Goal: Find contact information: Find contact information

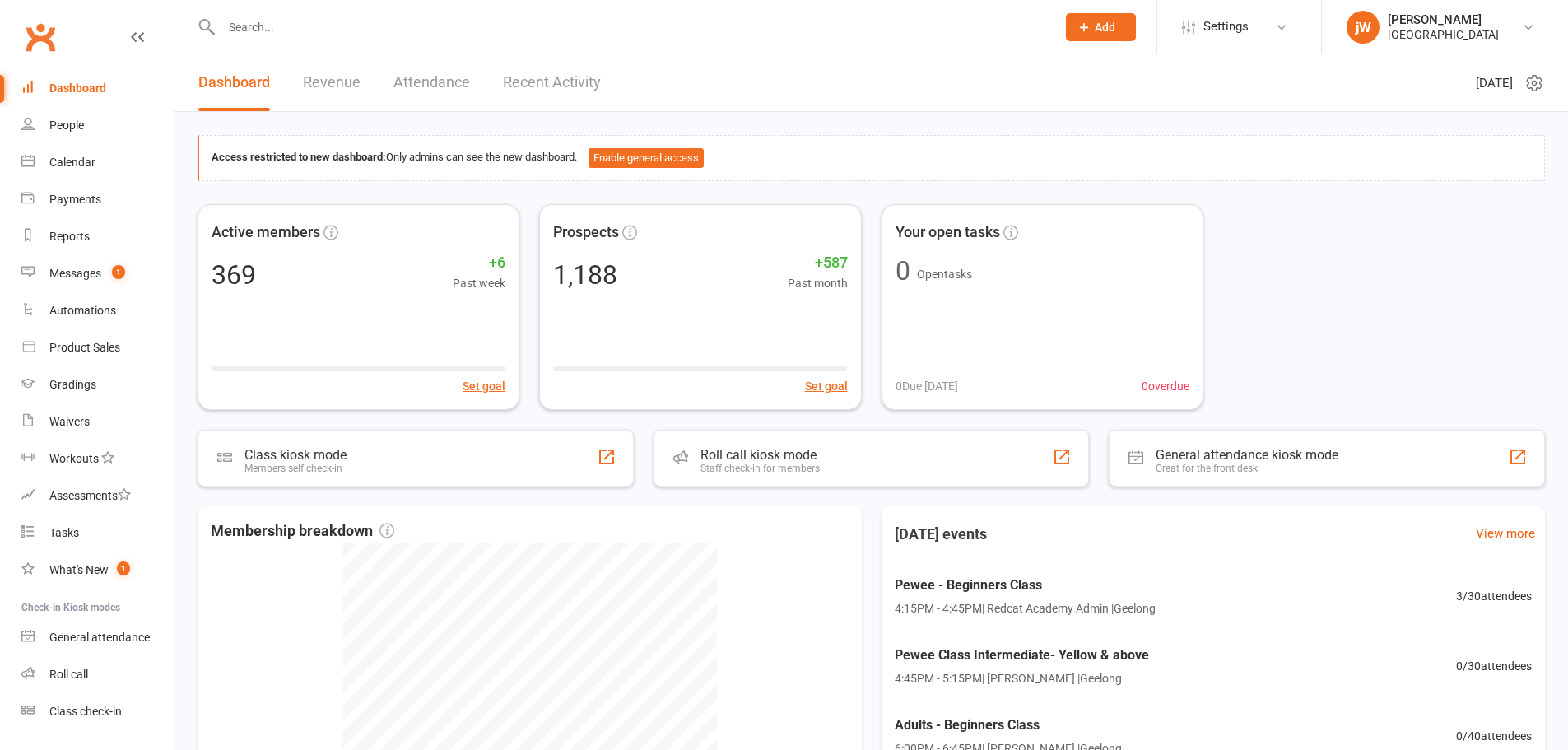
click at [685, 24] on input "text" at bounding box center [630, 27] width 828 height 23
paste input "Christian Catania Anthony Posterino"
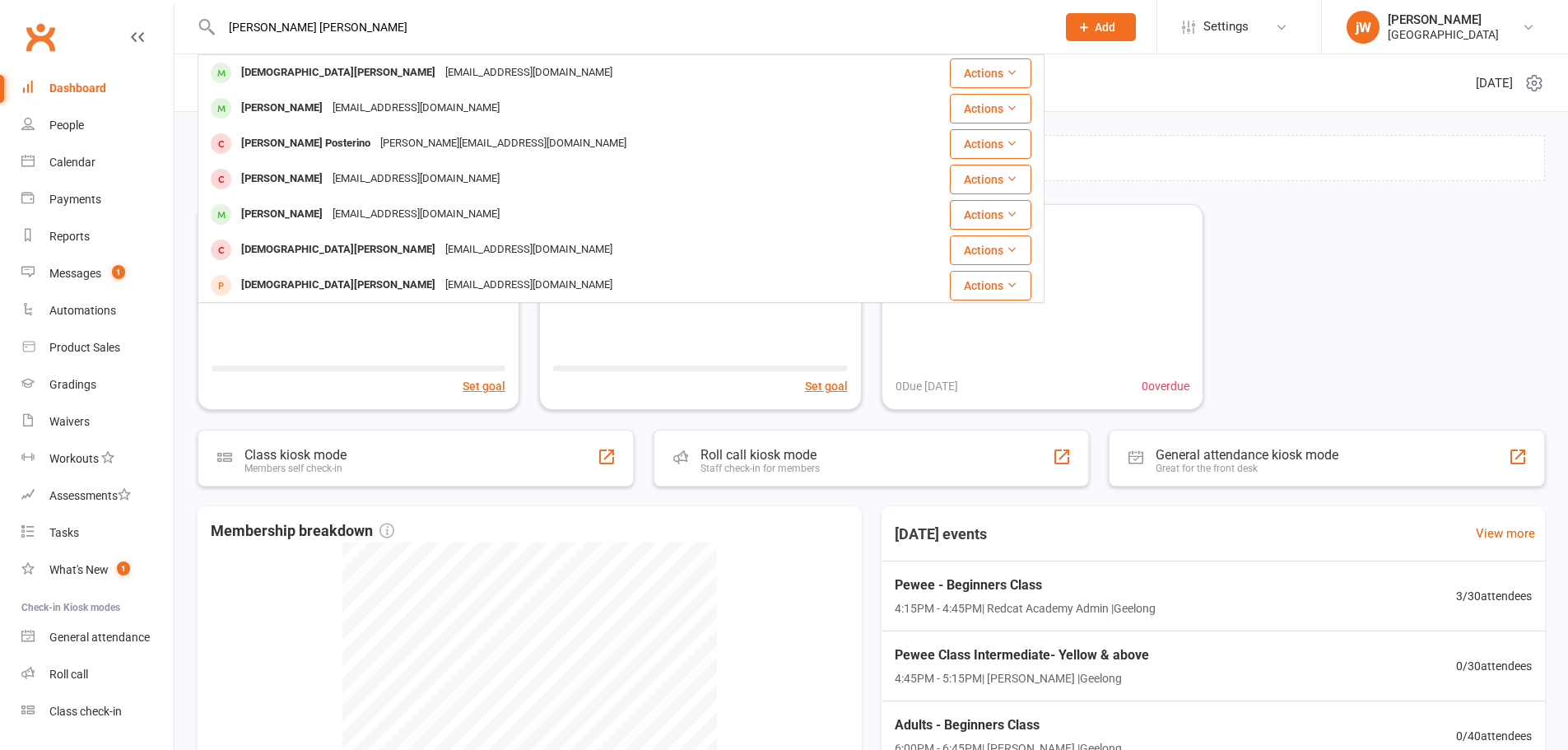
type input "Christian Catania Anthony Posterino"
click at [440, 77] on div "christian.catania1@icloud.com" at bounding box center [528, 73] width 177 height 24
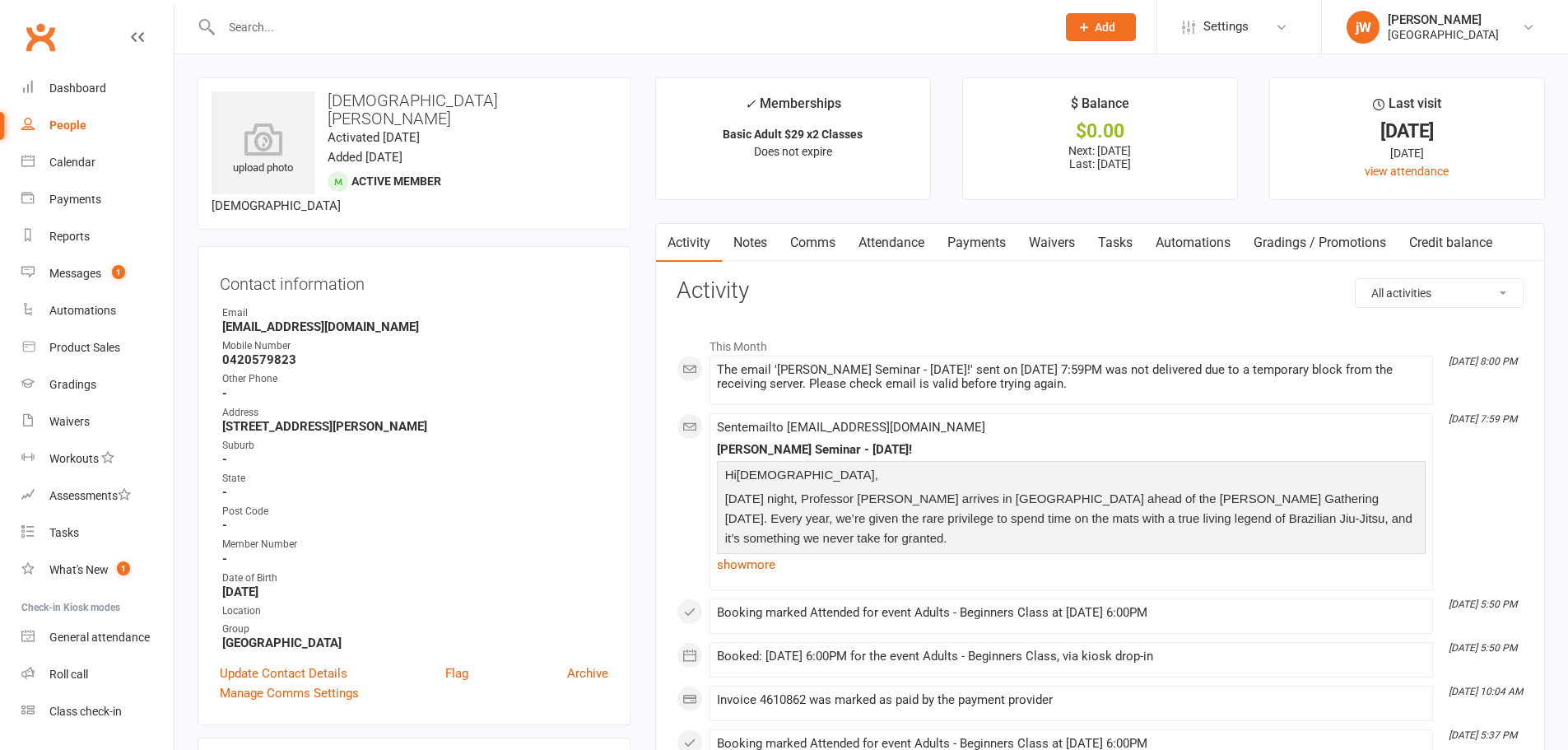
drag, startPoint x: 216, startPoint y: 318, endPoint x: 385, endPoint y: 312, distance: 169.7
click at [385, 312] on div "Contact information Owner Email christian.catania1@icloud.com Mobile Number 042…" at bounding box center [414, 485] width 433 height 479
drag, startPoint x: 219, startPoint y: 309, endPoint x: 391, endPoint y: 307, distance: 172.0
click at [391, 307] on div "Contact information Owner Email christian.catania1@icloud.com Mobile Number 042…" at bounding box center [414, 485] width 433 height 479
copy strong "christian.catania1@icloud.com"
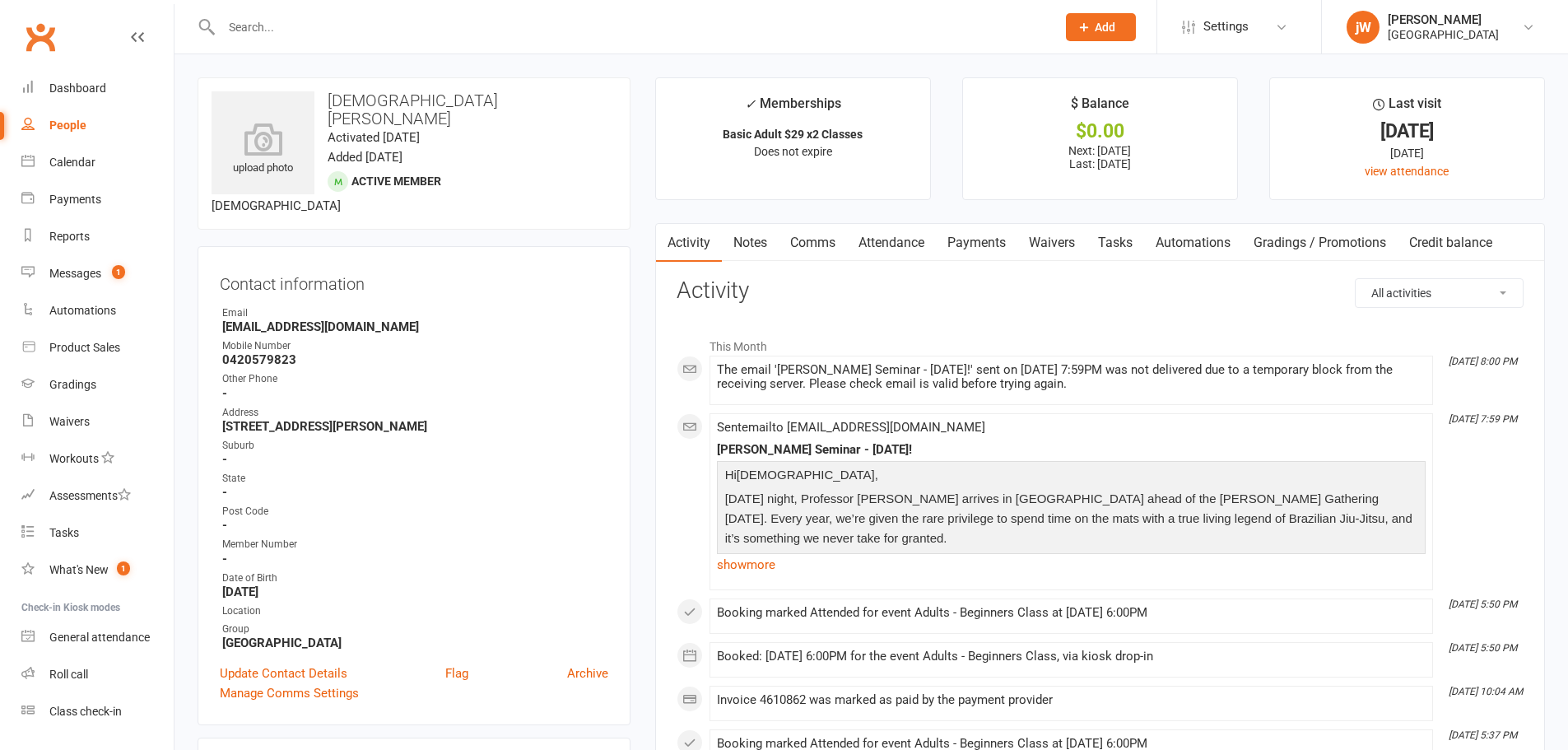
click at [541, 35] on input "text" at bounding box center [630, 27] width 828 height 23
paste input "Anthony Posterino"
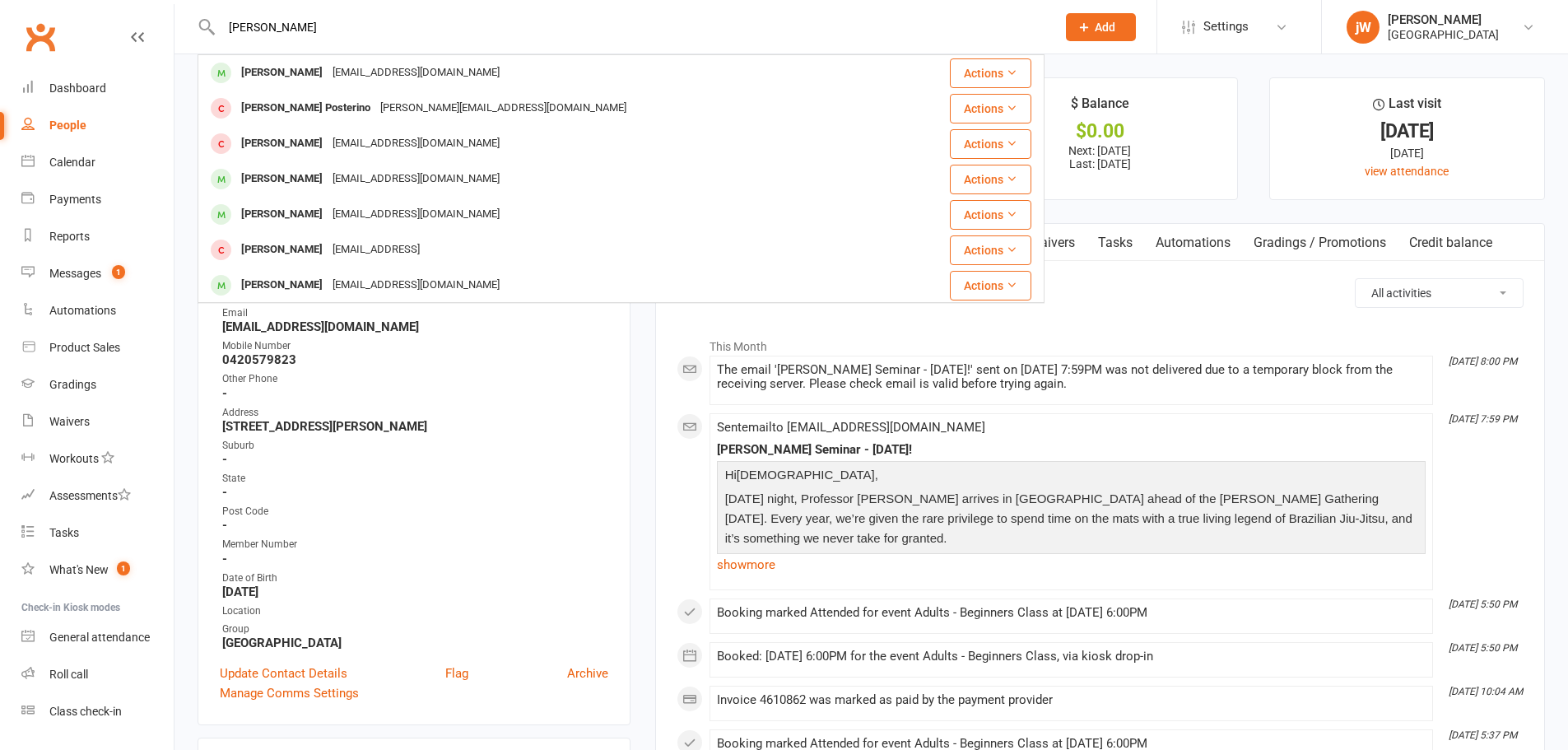
type input "Anthony Posterino"
click at [375, 64] on div "aposterio@optusnet.com.au" at bounding box center [416, 73] width 177 height 24
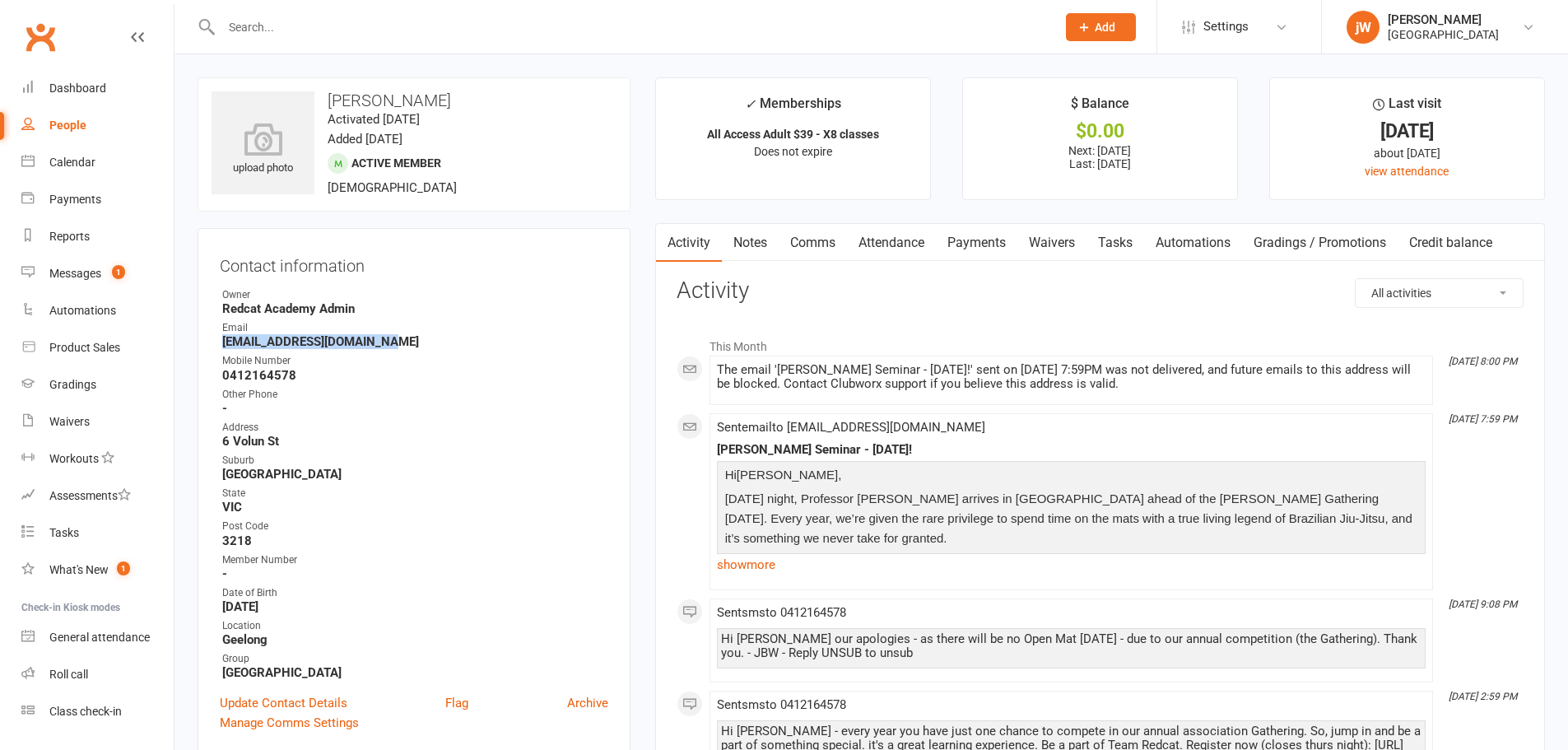
drag, startPoint x: 216, startPoint y: 346, endPoint x: 379, endPoint y: 356, distance: 162.4
click at [397, 349] on div "Contact information Owner Redcat Academy Admin Email aposterio@optusnet.com.au …" at bounding box center [414, 491] width 433 height 527
copy strong "aposterio@optusnet.com.au"
click at [480, 29] on input "text" at bounding box center [630, 27] width 828 height 23
paste input "Andrei Filipovski"
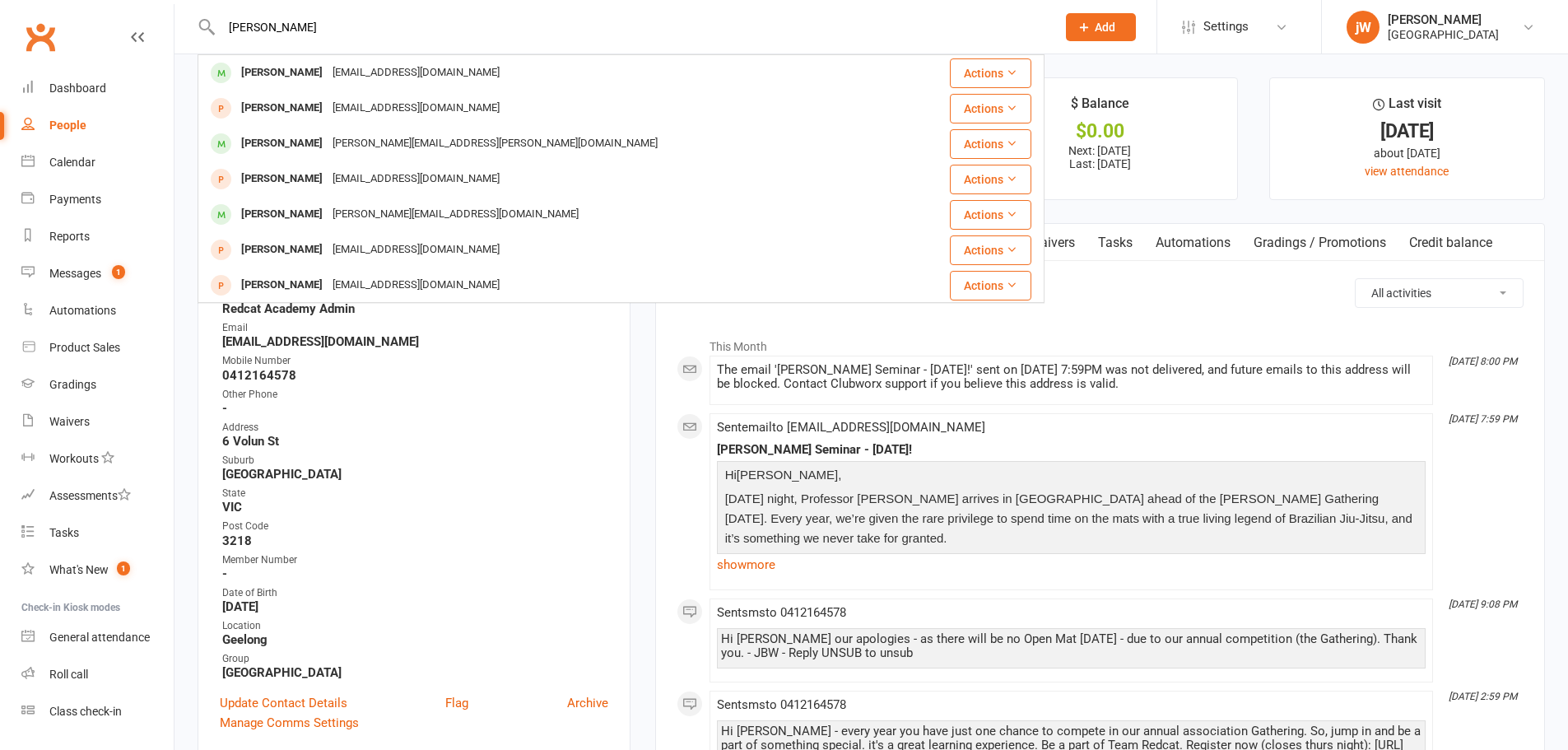
type input "Andrei Filipovski"
click at [431, 78] on div "andrefilipovski18@gmail.com" at bounding box center [416, 73] width 177 height 24
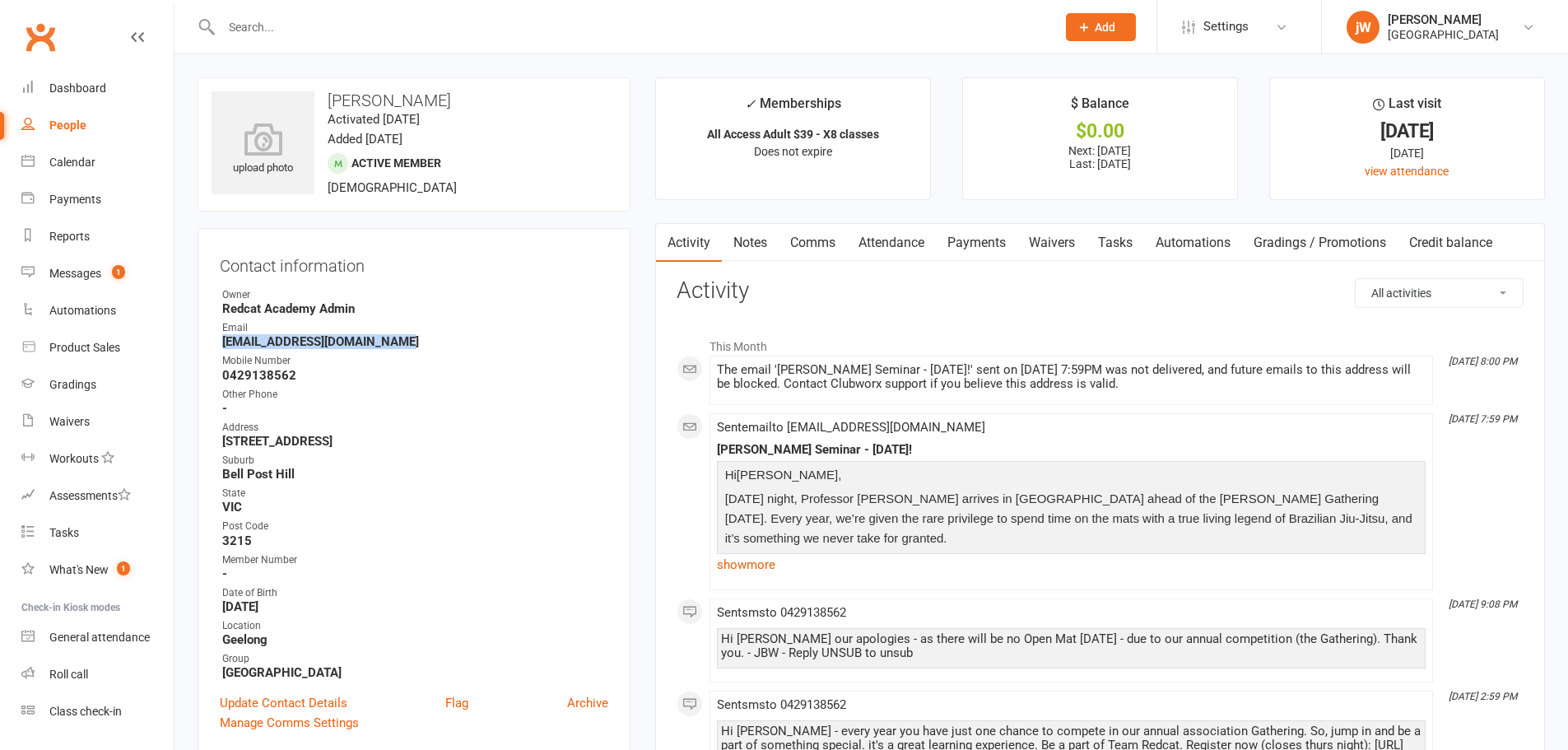
drag, startPoint x: 220, startPoint y: 340, endPoint x: 401, endPoint y: 342, distance: 181.1
click at [401, 342] on li "Email andrefilipovski18@gmail.com" at bounding box center [414, 334] width 388 height 29
copy strong "andrefilipovski18@gmail.com"
click at [1396, 17] on div "[PERSON_NAME]" at bounding box center [1442, 19] width 111 height 15
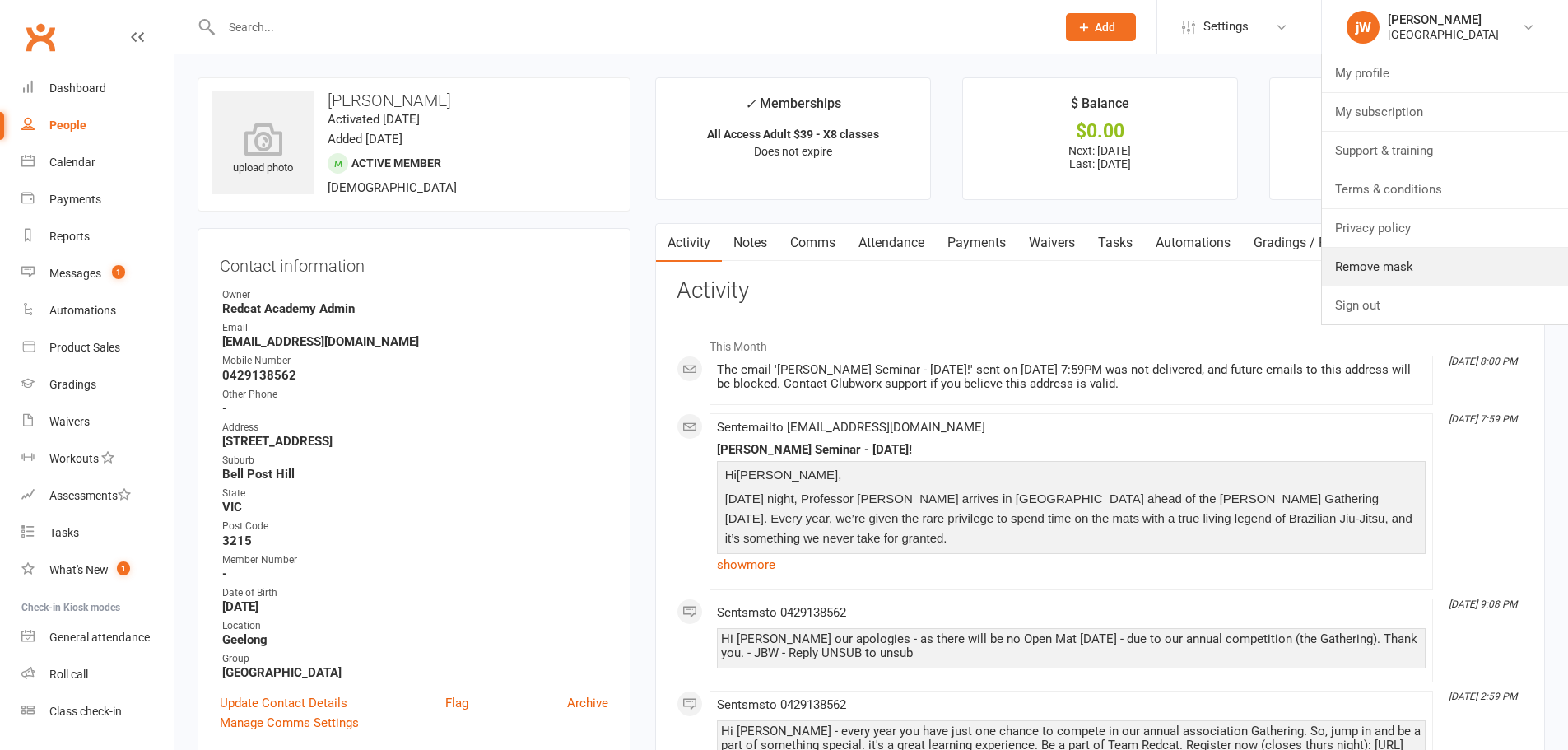
click at [1407, 265] on link "Remove mask" at bounding box center [1445, 267] width 246 height 38
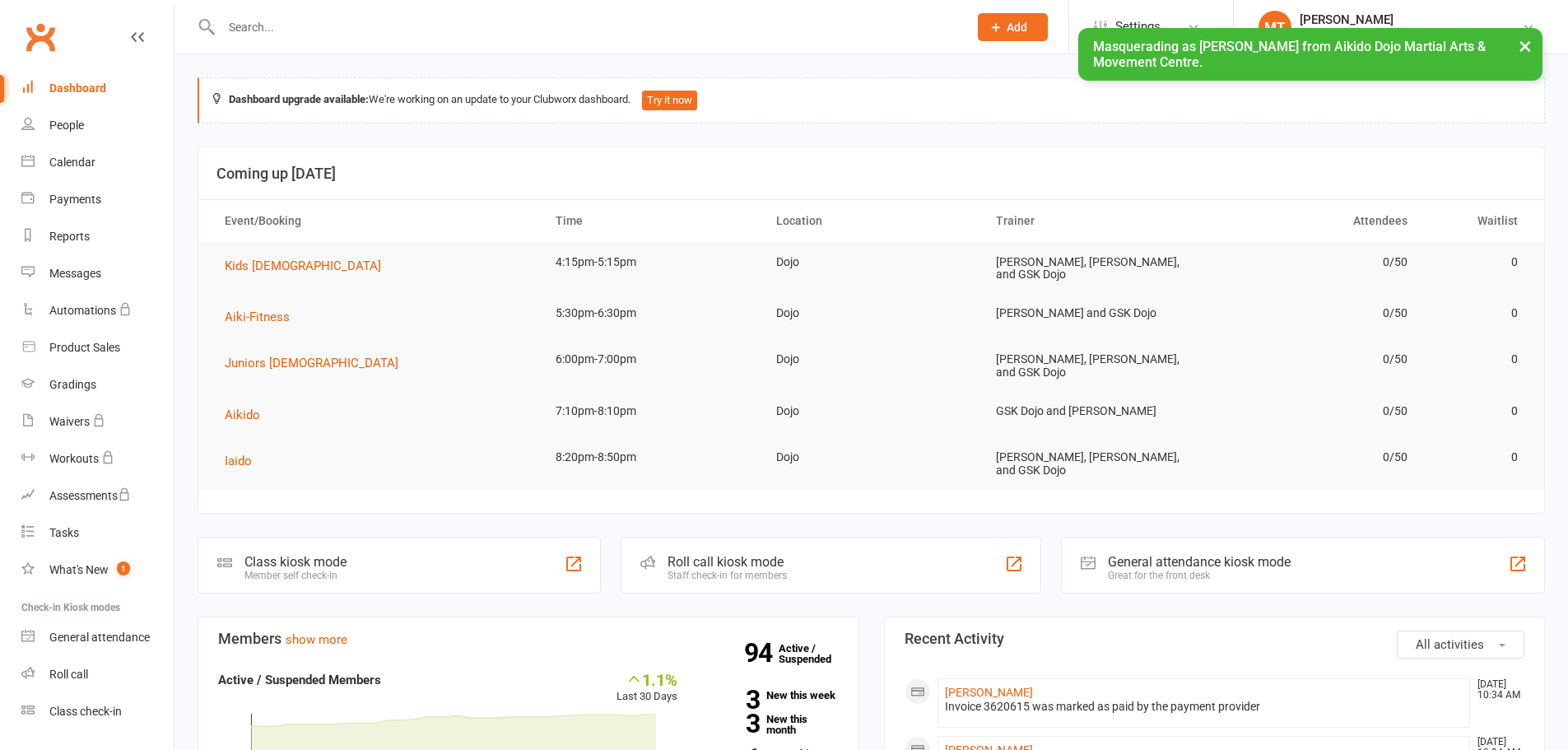
click at [84, 710] on div "Class check-in" at bounding box center [85, 710] width 72 height 13
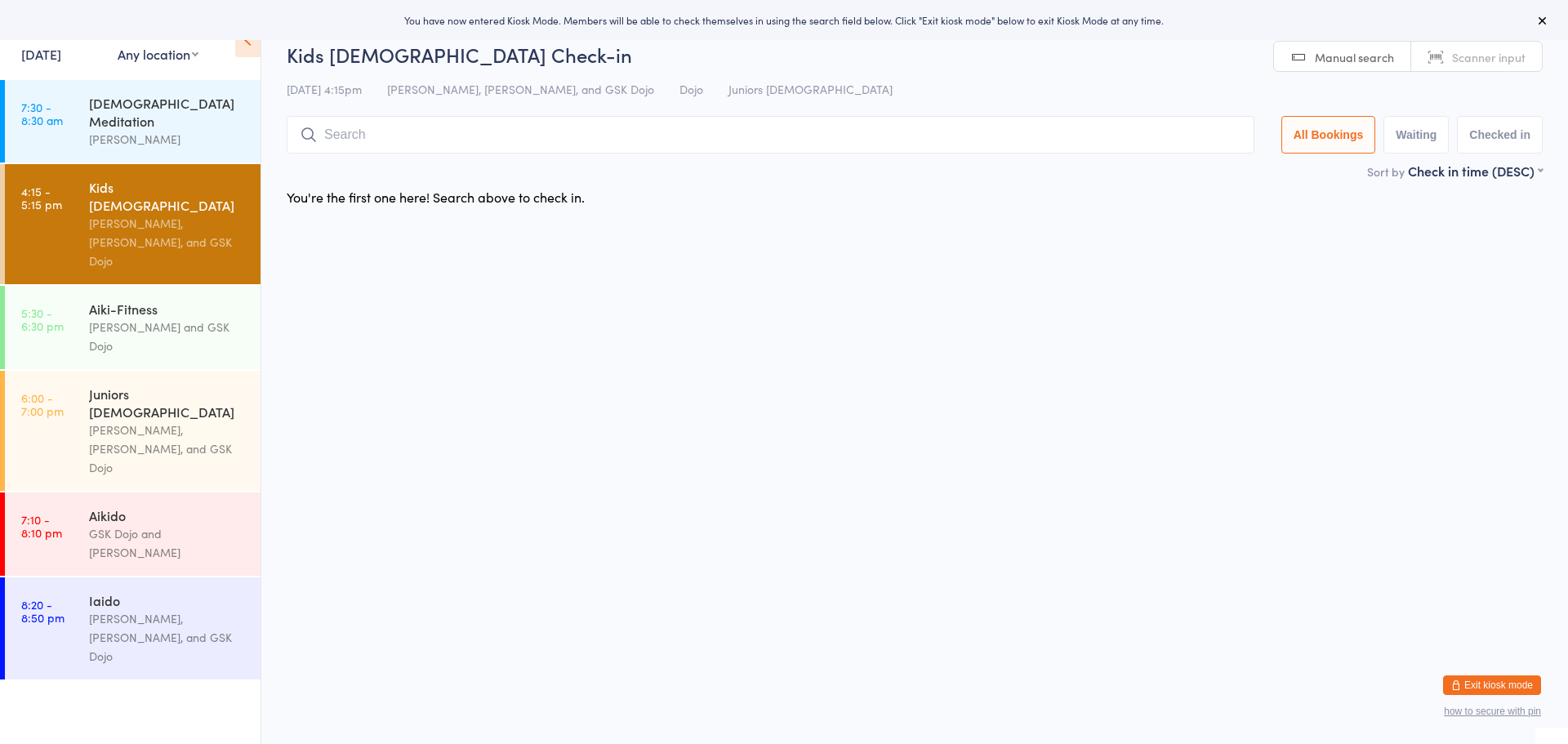
click at [1490, 681] on button "Exit kiosk mode" at bounding box center [1492, 685] width 98 height 20
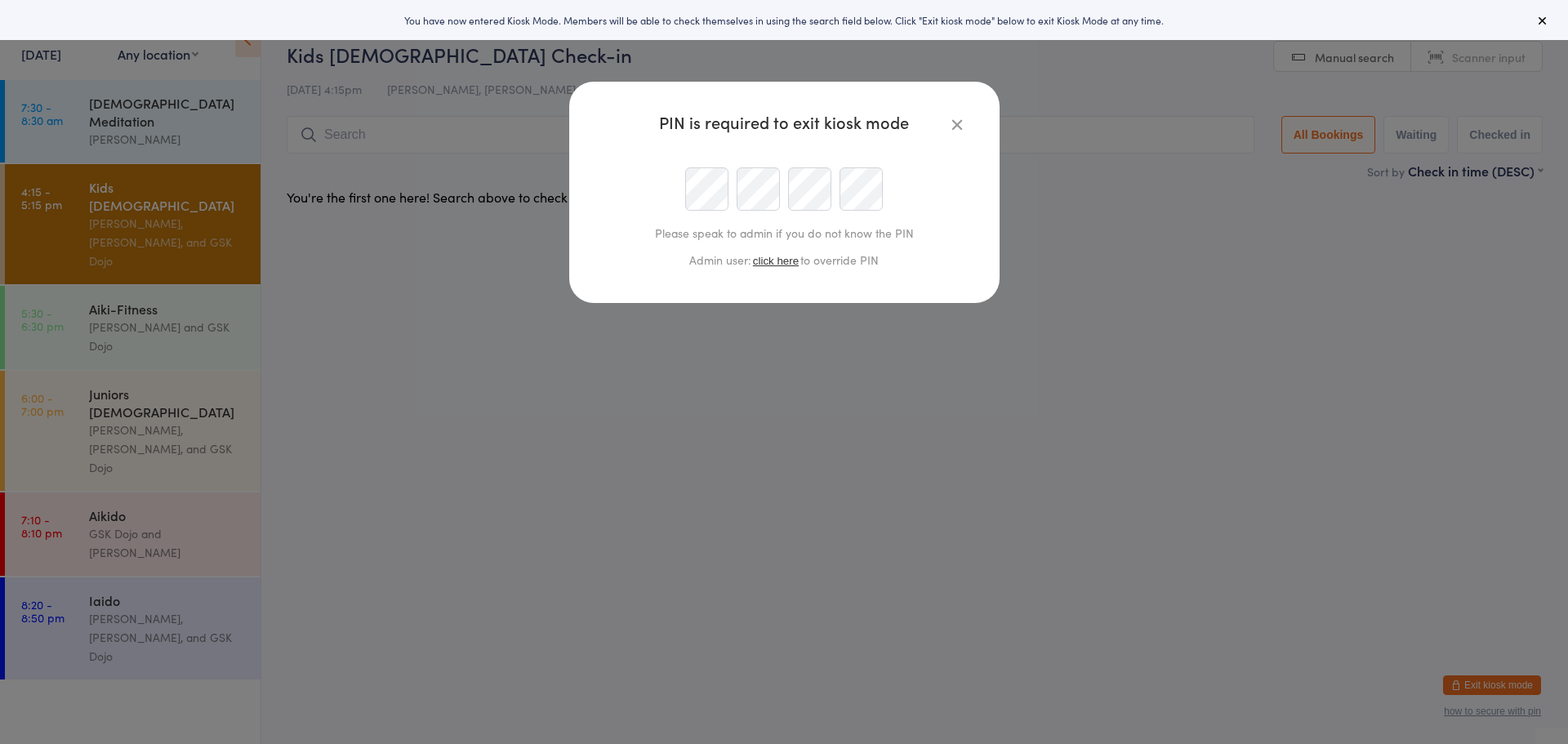
click at [773, 264] on button "click here" at bounding box center [775, 261] width 49 height 12
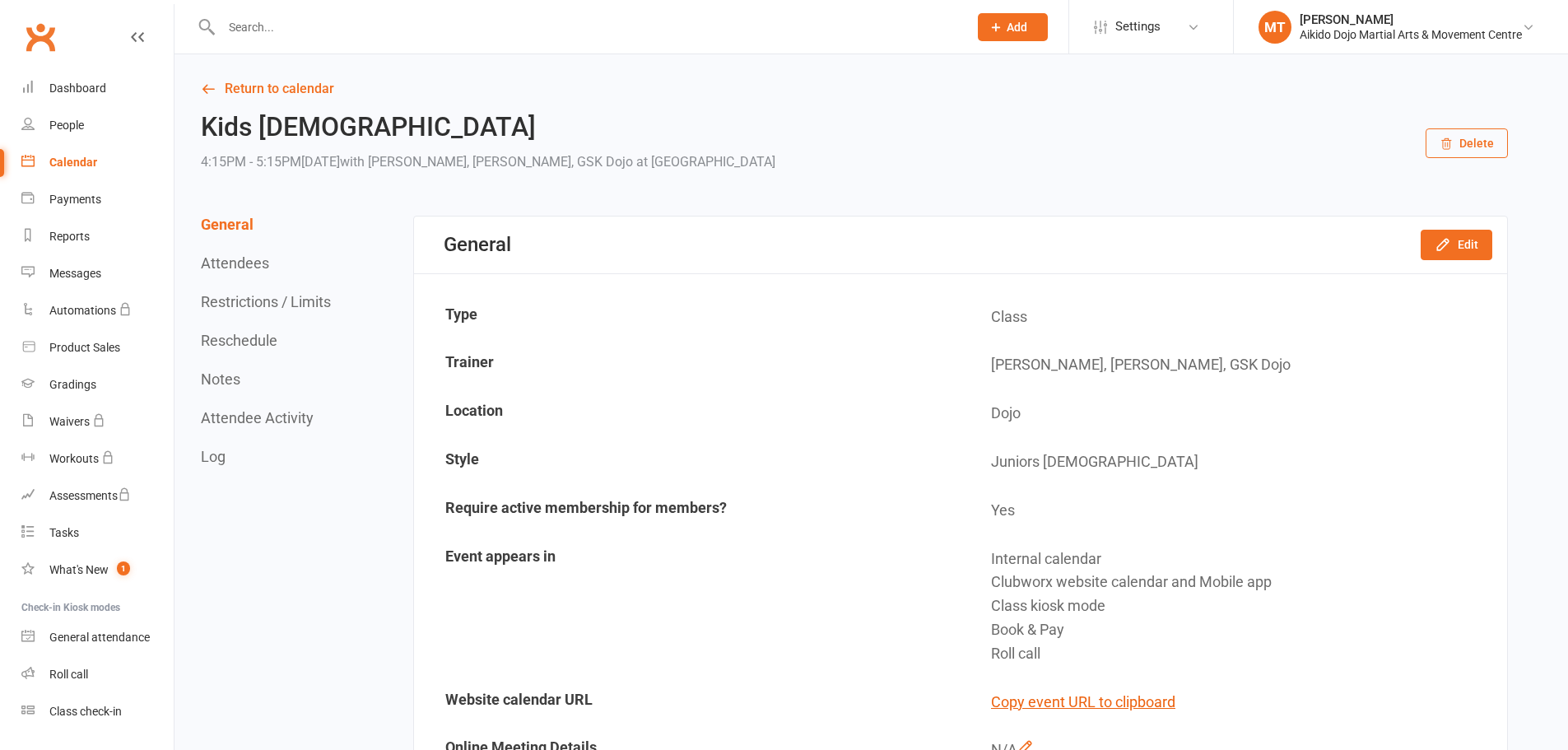
click at [1417, 29] on div "Aikido Dojo Martial Arts & Movement Centre" at bounding box center [1410, 34] width 222 height 15
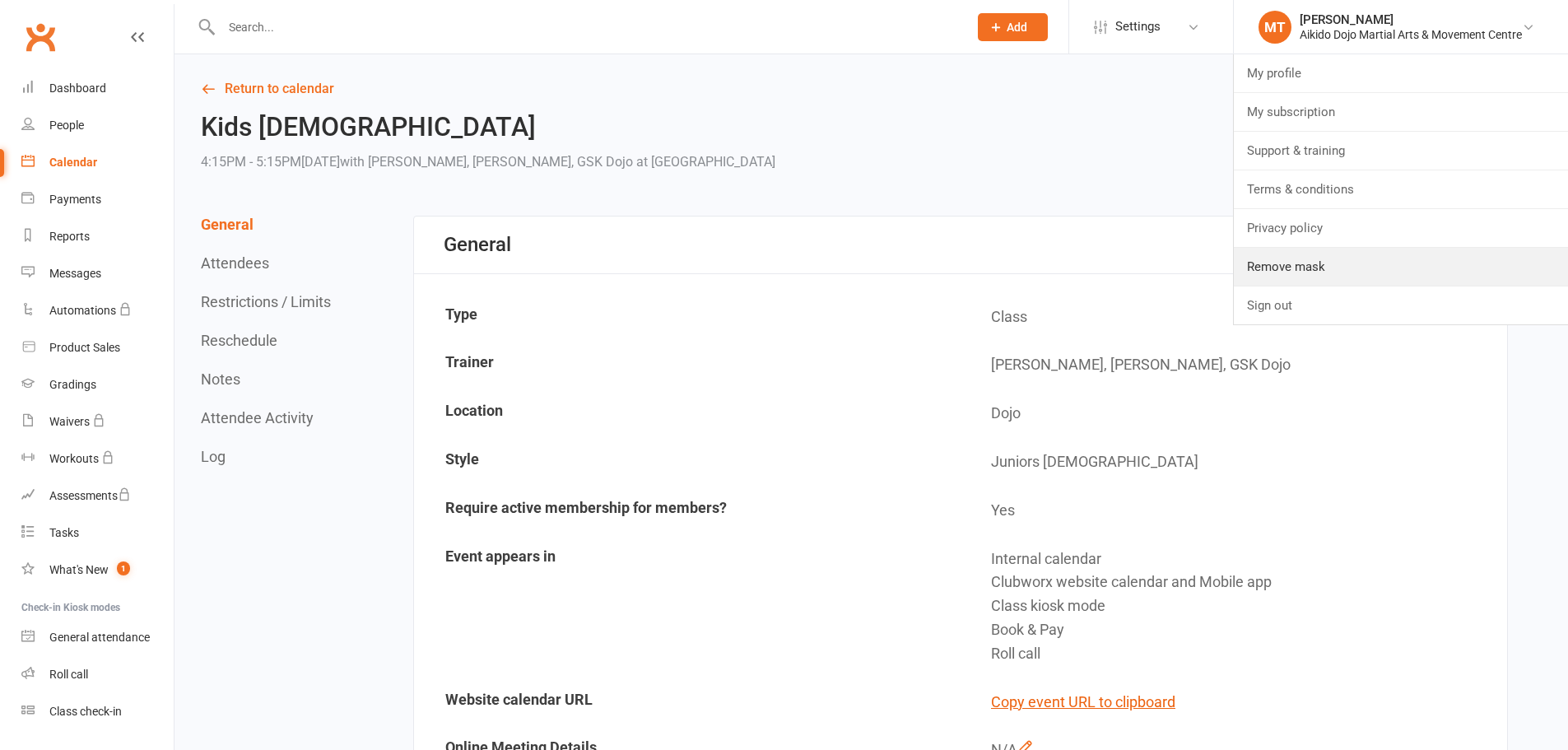
click at [1342, 265] on link "Remove mask" at bounding box center [1401, 267] width 334 height 38
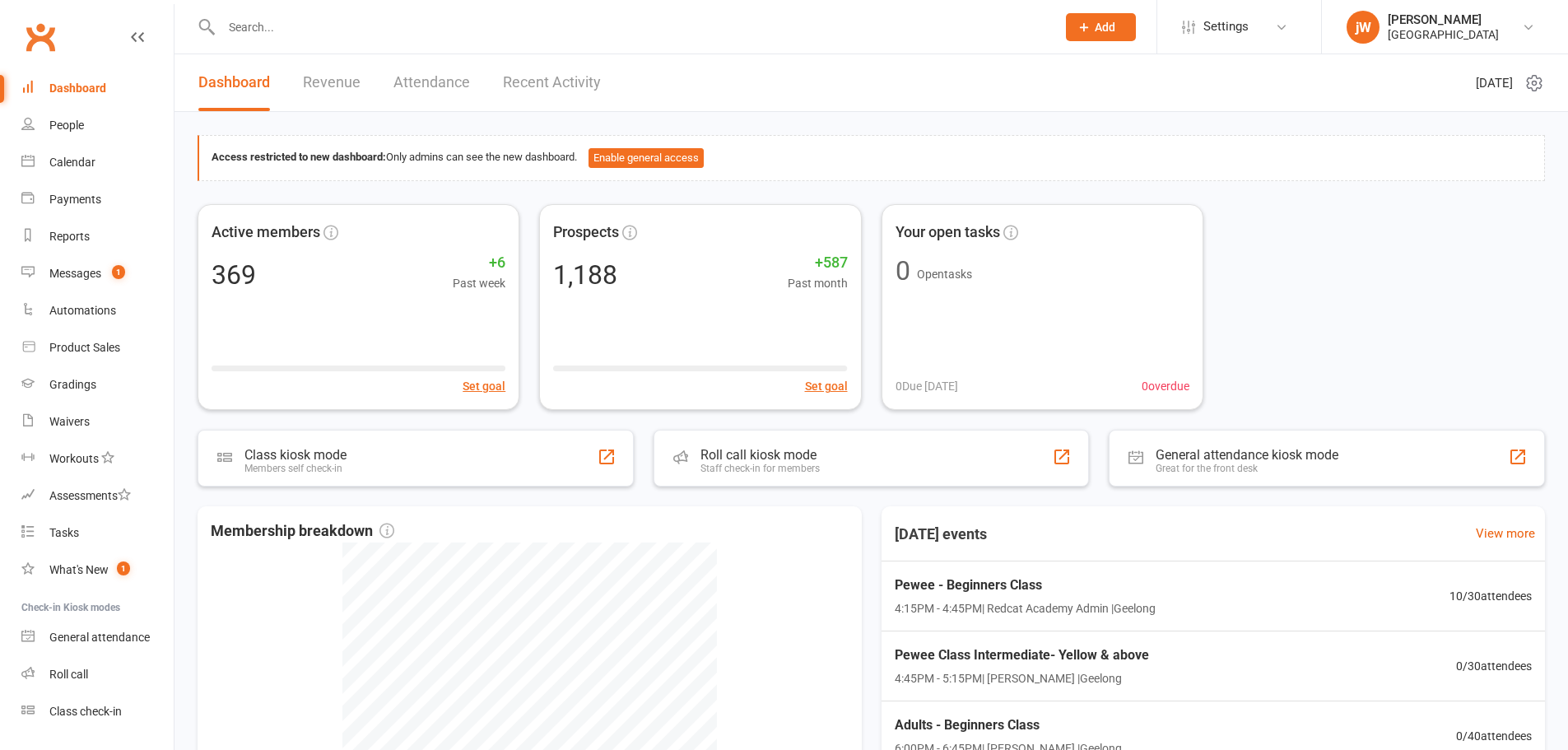
click at [755, 30] on input "text" at bounding box center [630, 27] width 828 height 23
paste input "[PERSON_NAME]"
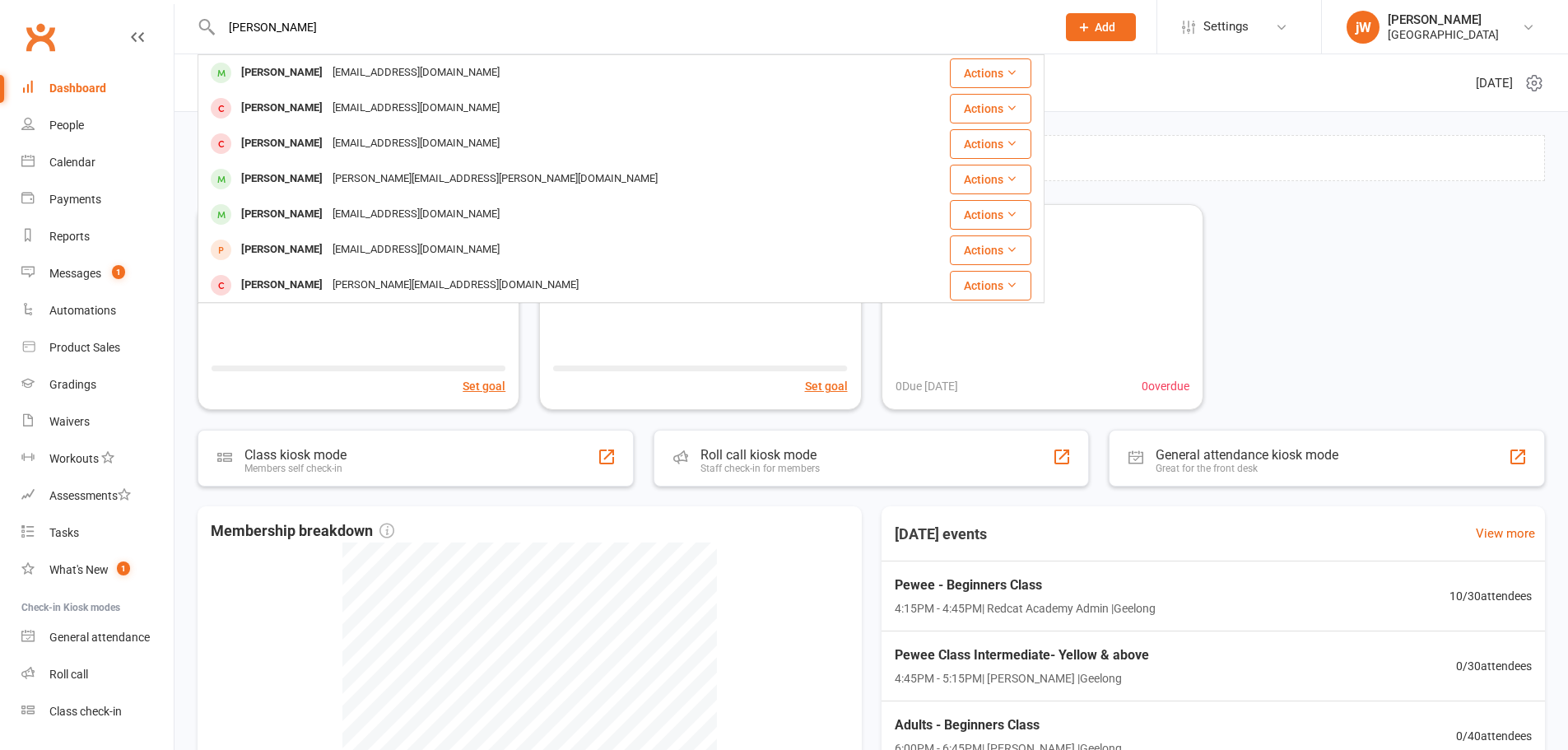
type input "[PERSON_NAME]"
click at [354, 72] on div "[EMAIL_ADDRESS][DOMAIN_NAME]" at bounding box center [416, 73] width 177 height 24
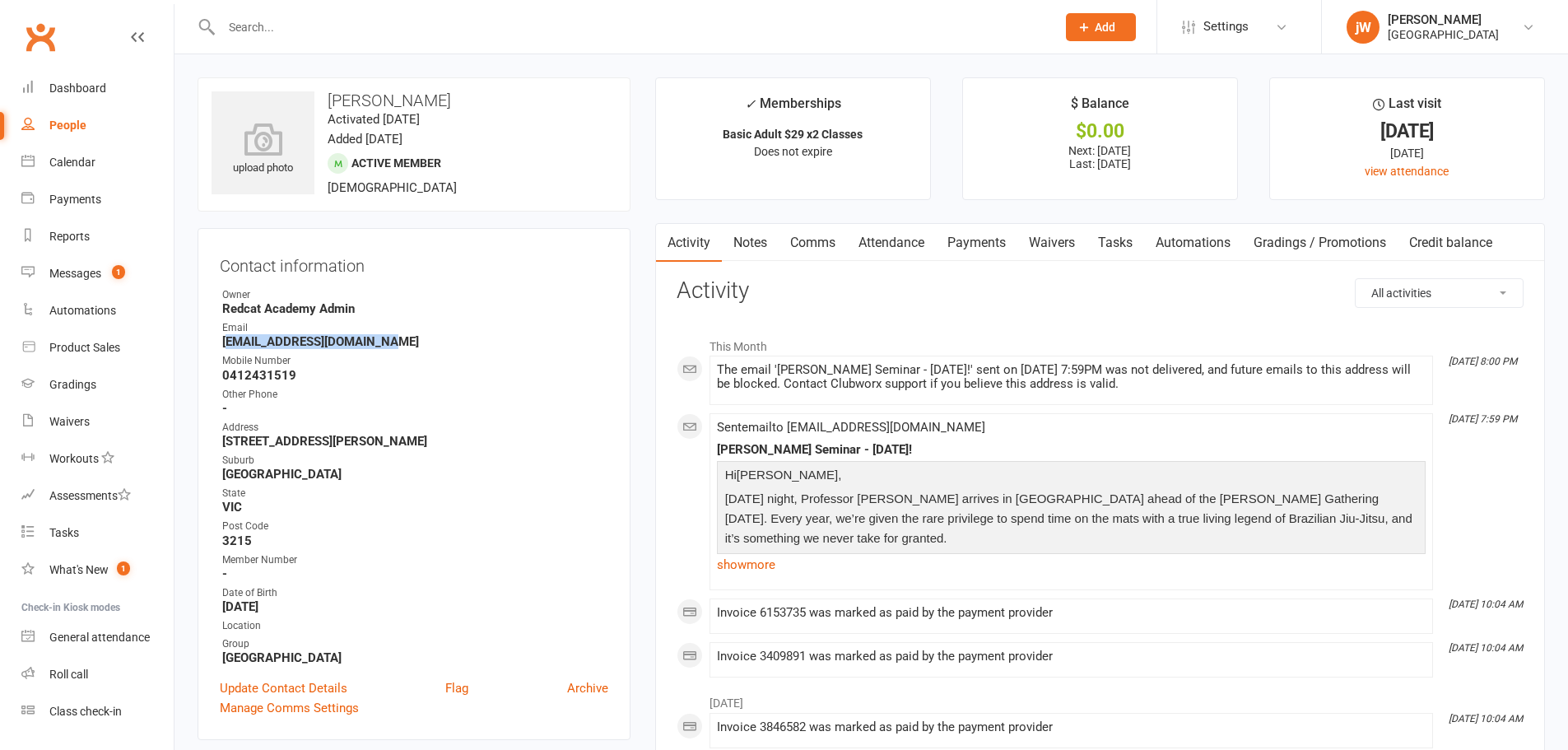
drag, startPoint x: 224, startPoint y: 346, endPoint x: 207, endPoint y: 337, distance: 18.8
click at [374, 342] on strong "[EMAIL_ADDRESS][DOMAIN_NAME]" at bounding box center [415, 341] width 386 height 15
click at [210, 337] on div "Contact information Owner [GEOGRAPHIC_DATA] Admin Email [EMAIL_ADDRESS][DOMAIN_…" at bounding box center [414, 484] width 433 height 512
drag, startPoint x: 210, startPoint y: 340, endPoint x: 445, endPoint y: 349, distance: 235.5
click at [457, 345] on div "Contact information Owner [GEOGRAPHIC_DATA] Admin Email [EMAIL_ADDRESS][DOMAIN_…" at bounding box center [414, 484] width 433 height 512
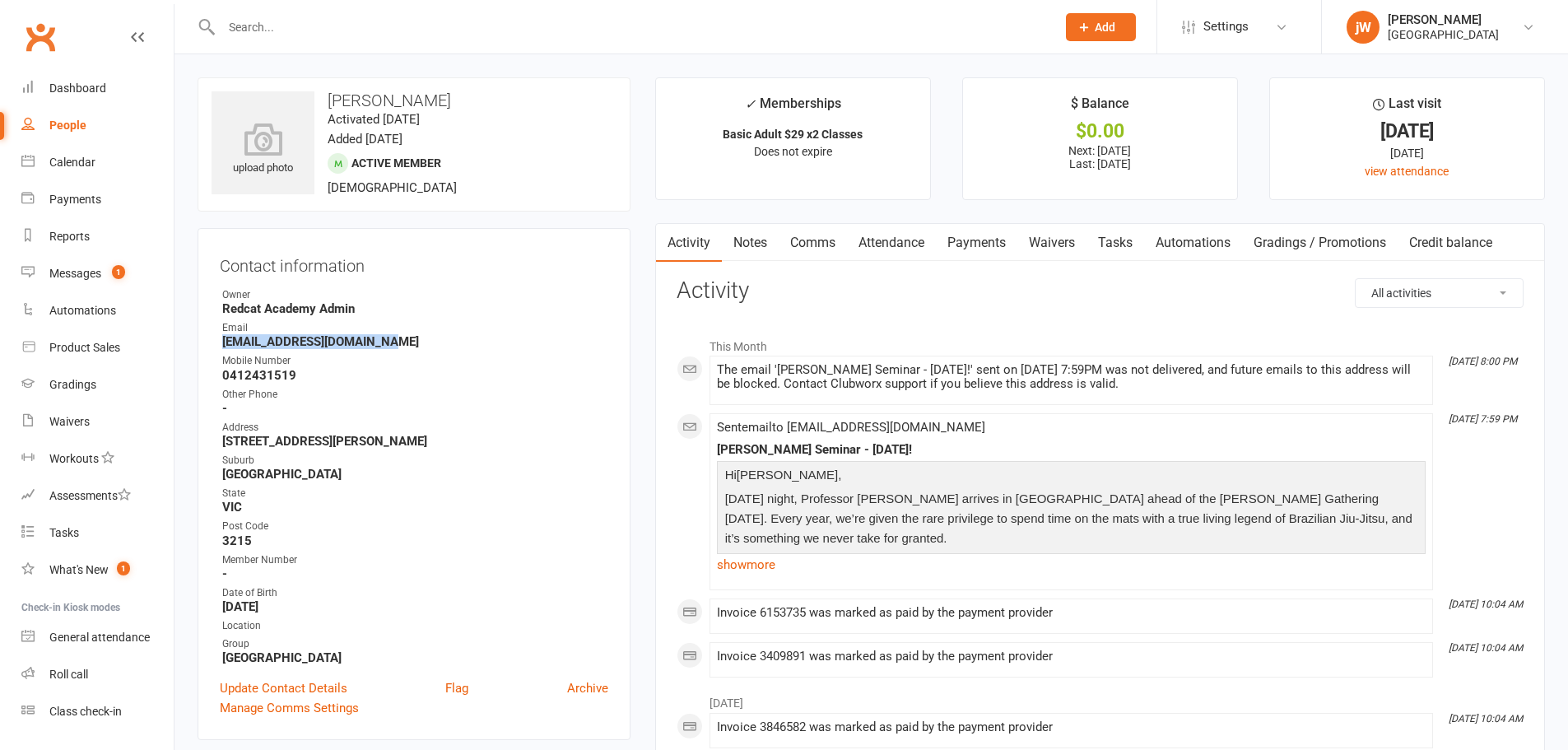
copy strong "[EMAIL_ADDRESS][DOMAIN_NAME]"
click at [740, 16] on input "text" at bounding box center [630, 27] width 828 height 23
paste input "[PERSON_NAME]"
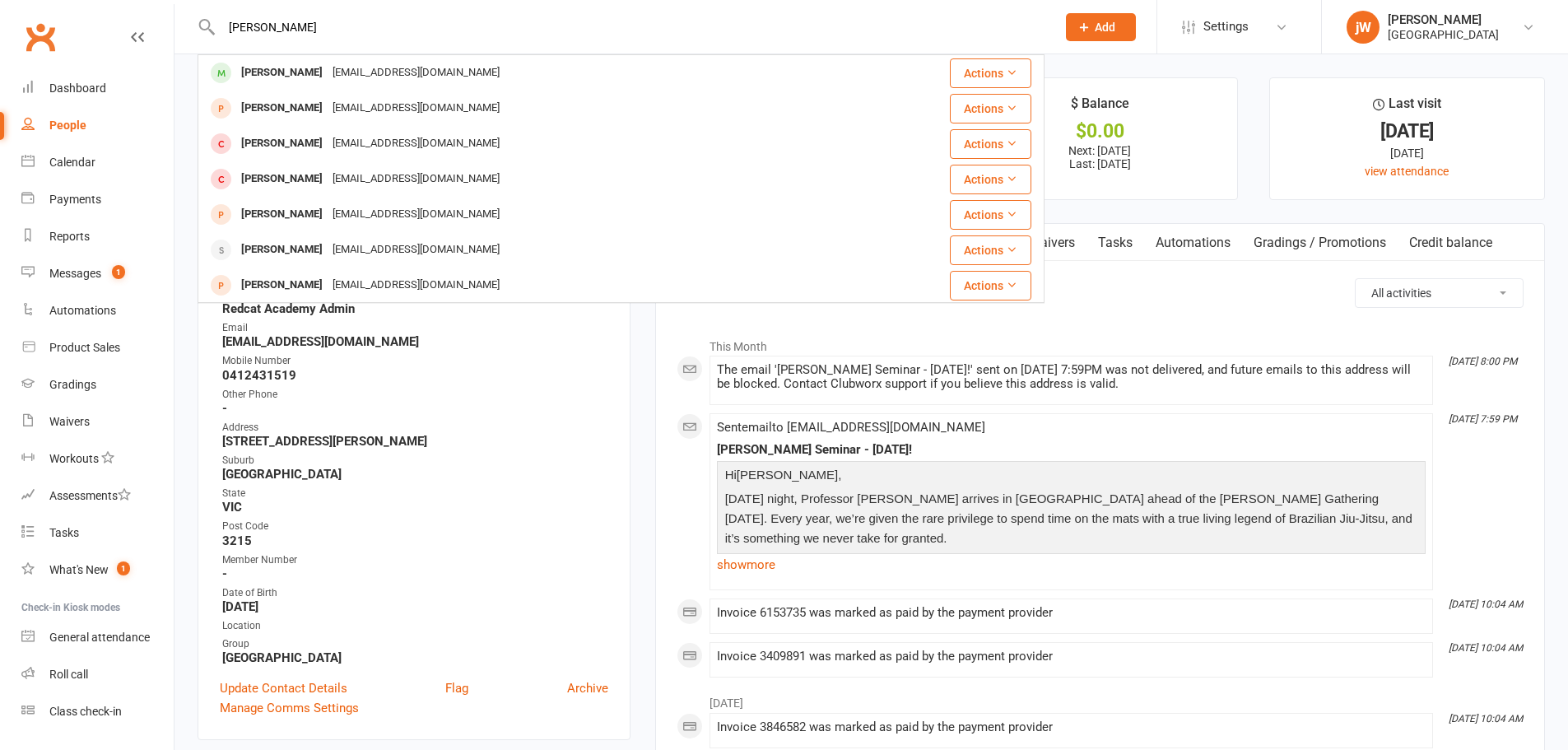
type input "[PERSON_NAME]"
click at [429, 69] on div "[PERSON_NAME] [EMAIL_ADDRESS][DOMAIN_NAME]" at bounding box center [550, 73] width 702 height 34
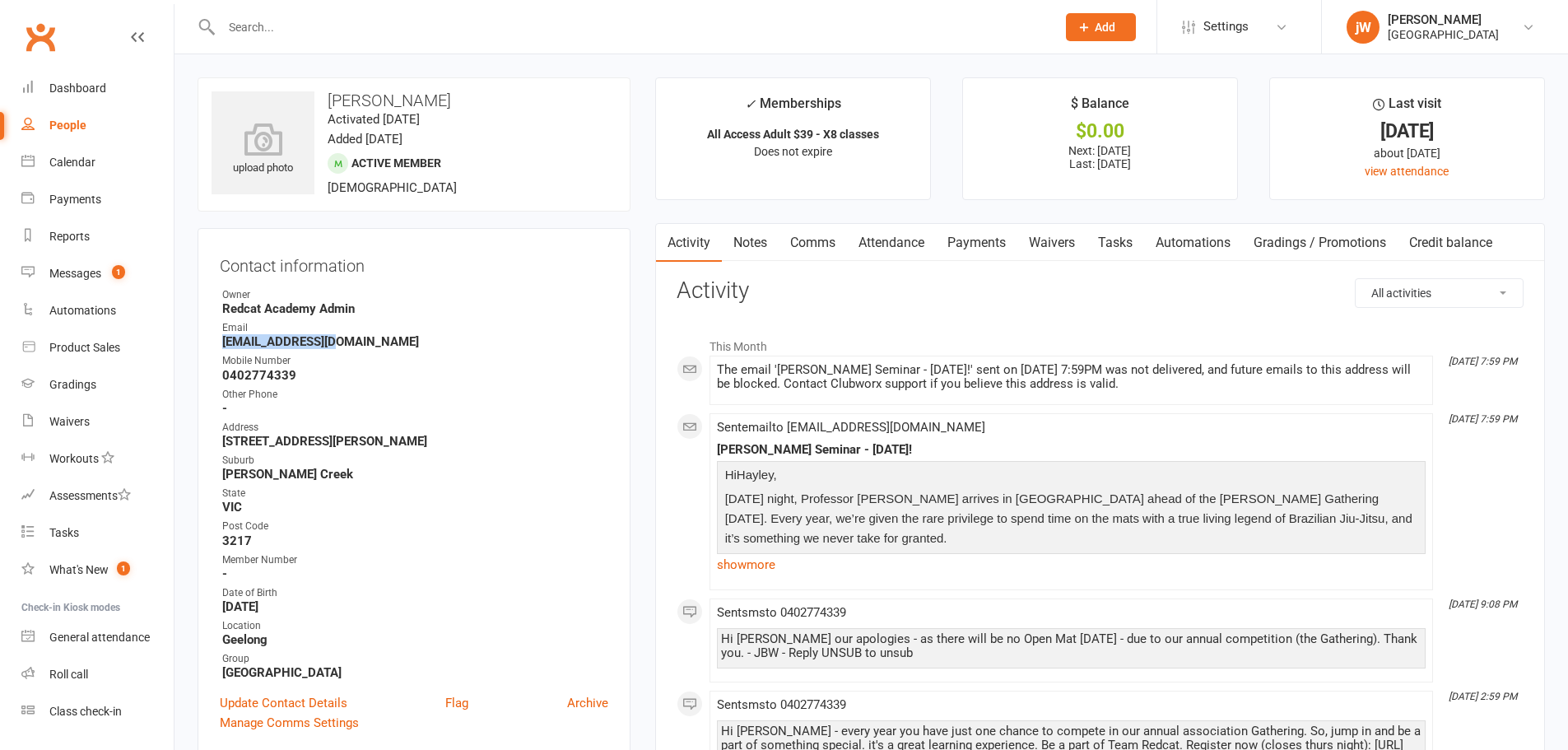
drag, startPoint x: 214, startPoint y: 341, endPoint x: 358, endPoint y: 340, distance: 144.0
click at [358, 340] on div "Contact information Owner [GEOGRAPHIC_DATA] Admin Email [EMAIL_ADDRESS][DOMAIN_…" at bounding box center [414, 491] width 433 height 527
copy strong "[EMAIL_ADDRESS][DOMAIN_NAME]"
click at [715, 35] on input "text" at bounding box center [630, 27] width 828 height 23
paste input "[PERSON_NAME]"
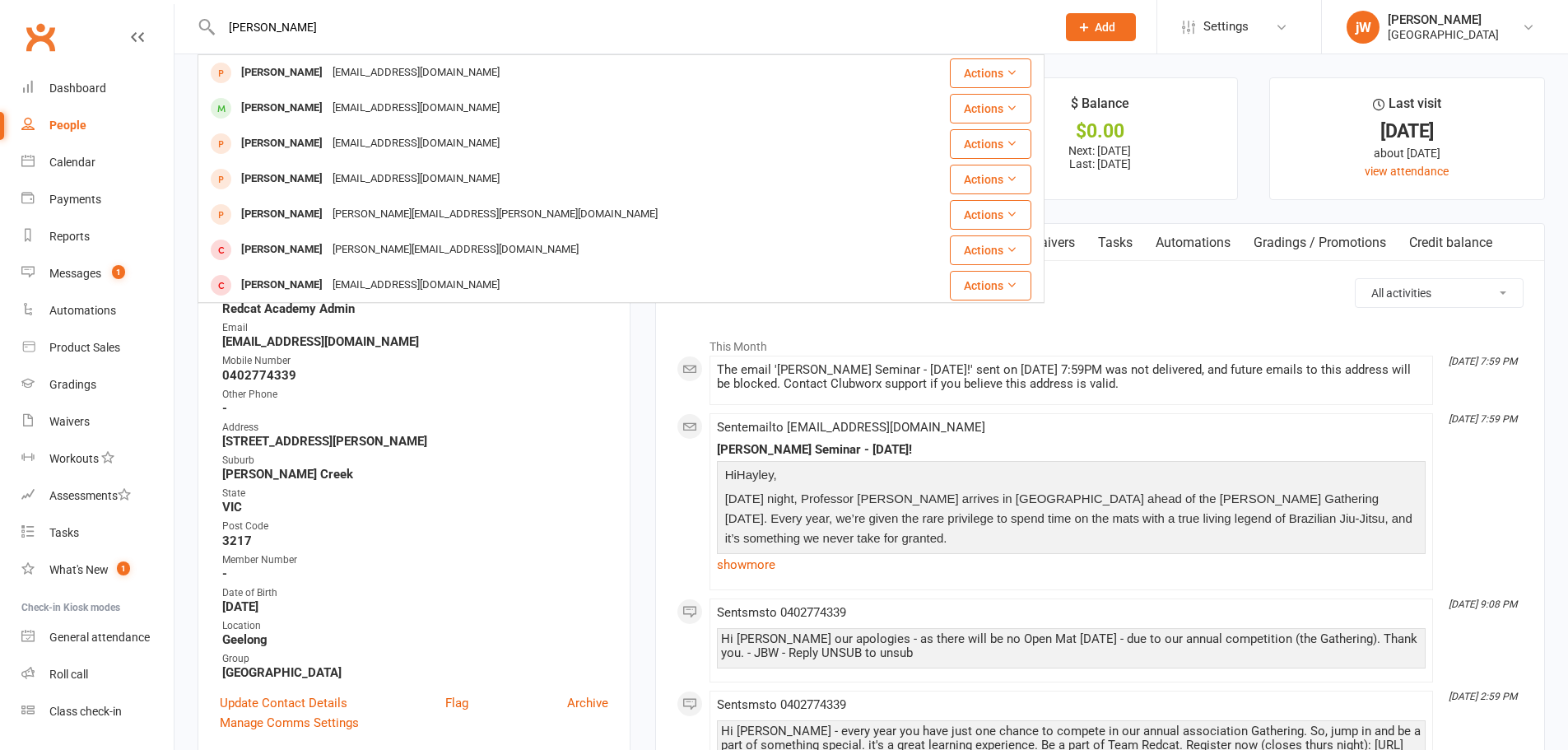
type input "[PERSON_NAME]"
click at [520, 79] on div "[PERSON_NAME] [EMAIL_ADDRESS][DOMAIN_NAME]" at bounding box center [550, 73] width 702 height 34
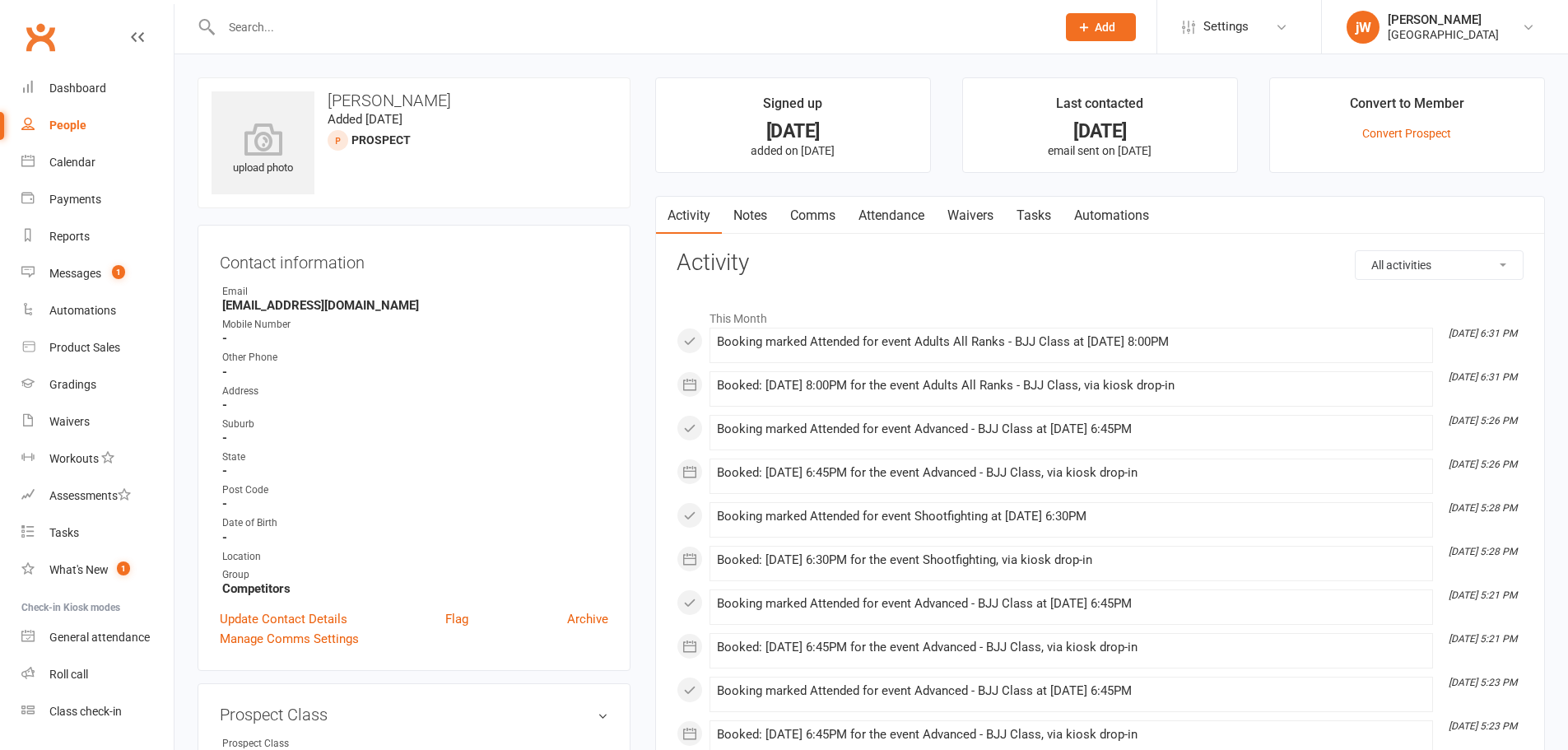
drag, startPoint x: 217, startPoint y: 301, endPoint x: 393, endPoint y: 296, distance: 176.2
click at [393, 296] on div "Contact information Owner Email [EMAIL_ADDRESS][DOMAIN_NAME] Mobile Number - Ot…" at bounding box center [414, 448] width 433 height 446
drag, startPoint x: 399, startPoint y: 308, endPoint x: 221, endPoint y: 312, distance: 178.6
click at [221, 312] on li "Email [EMAIL_ADDRESS][DOMAIN_NAME]" at bounding box center [414, 298] width 388 height 29
copy strong "[EMAIL_ADDRESS][DOMAIN_NAME]"
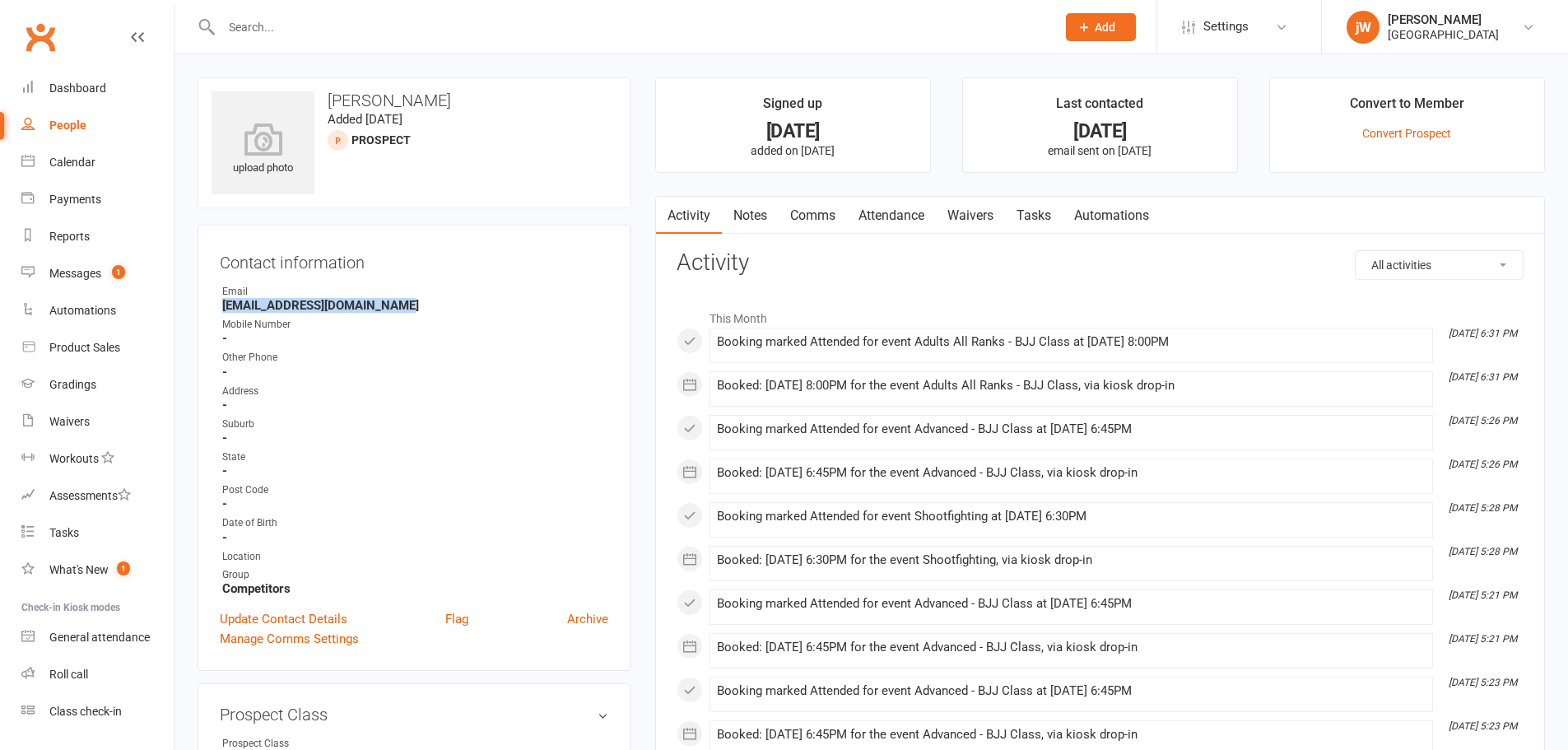
click at [776, 220] on link "Notes" at bounding box center [750, 216] width 57 height 38
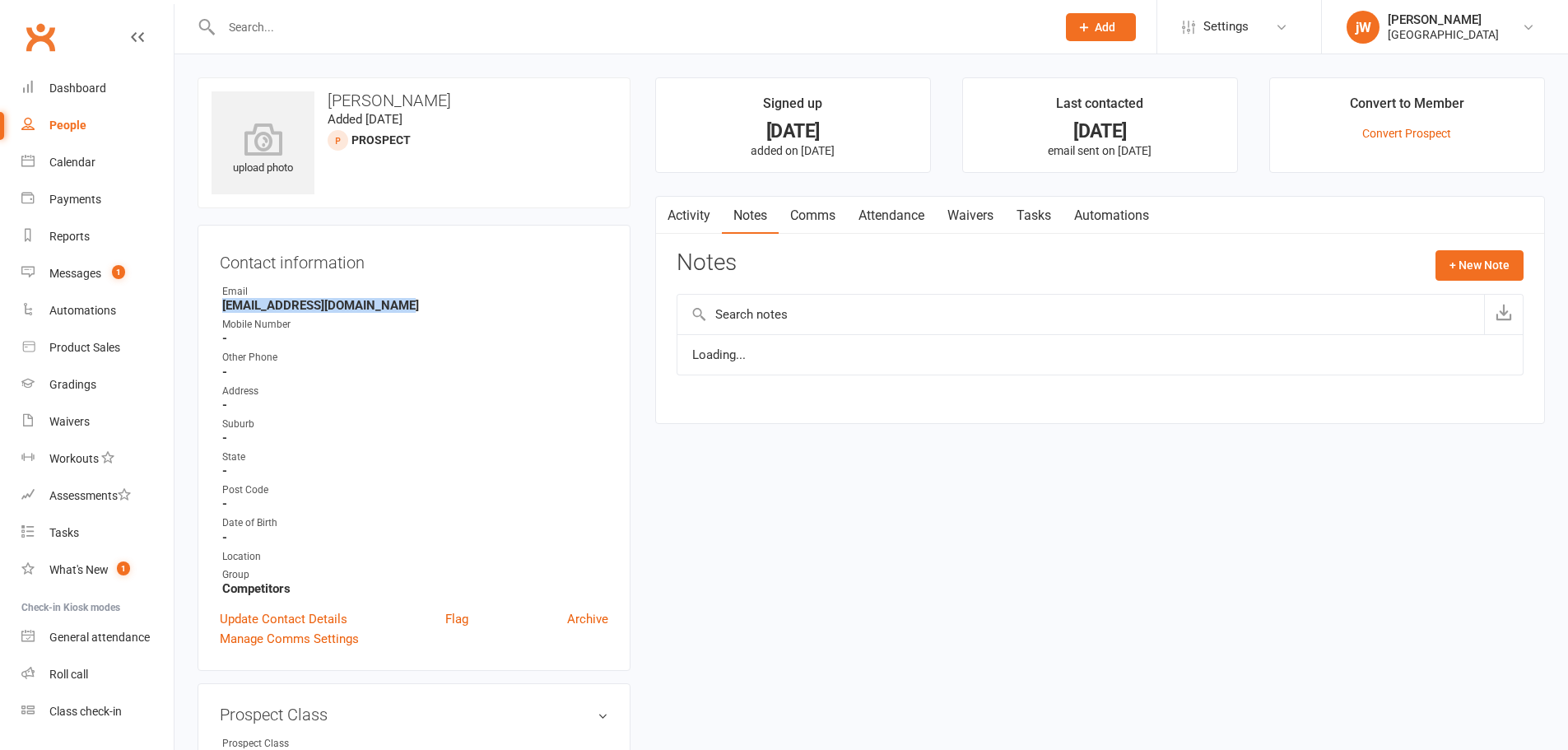
click at [811, 213] on link "Comms" at bounding box center [812, 216] width 68 height 38
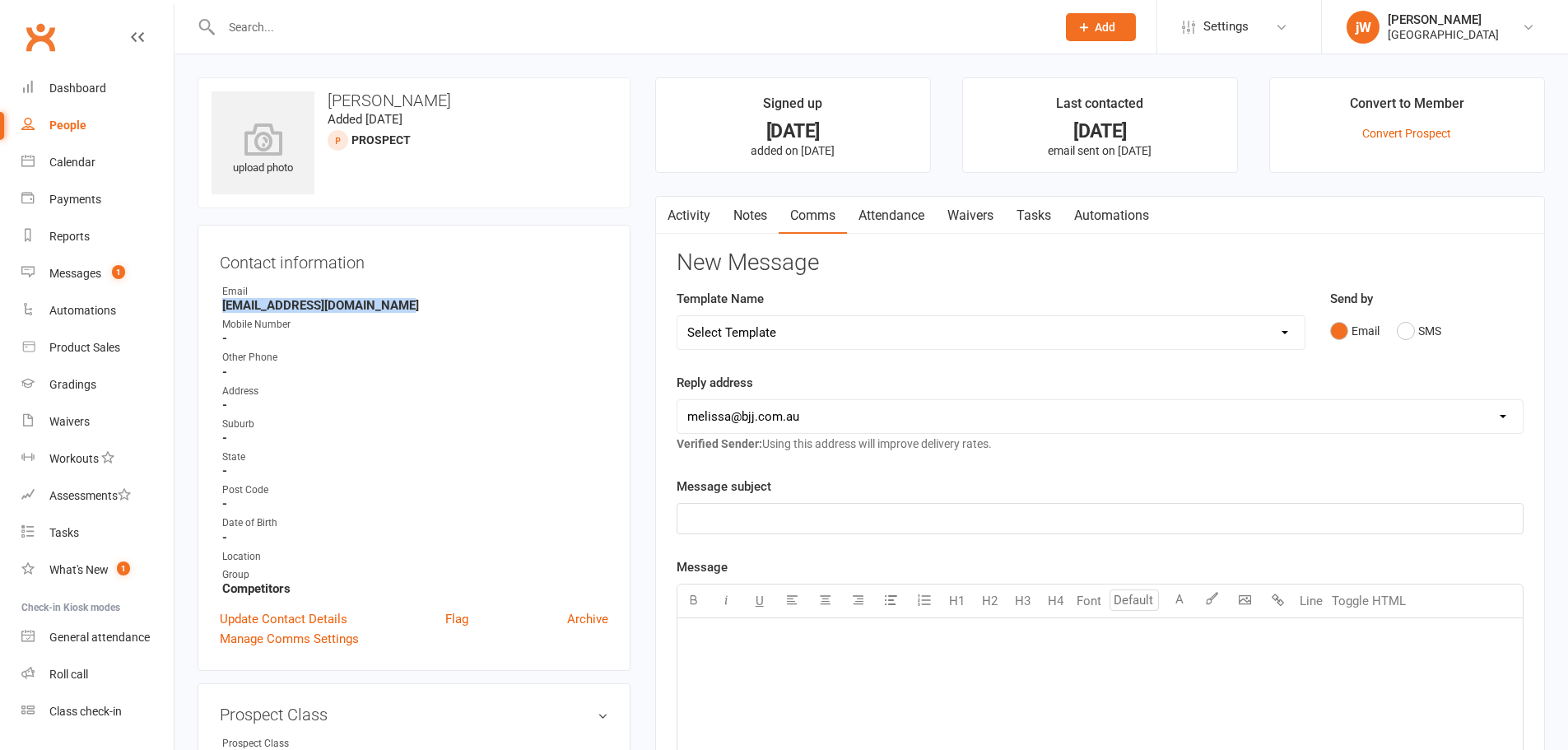
click at [685, 207] on link "Activity" at bounding box center [689, 216] width 66 height 38
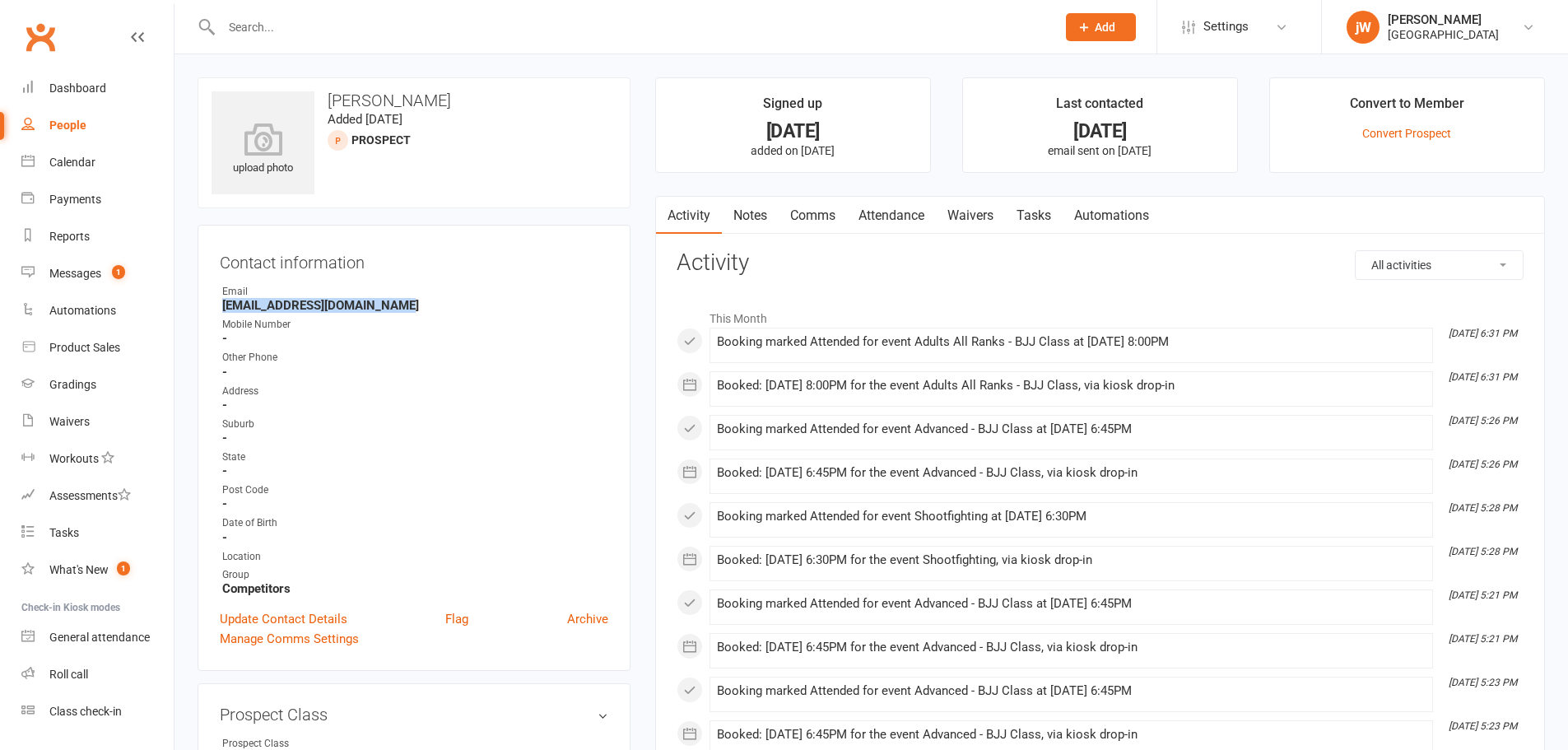
click at [1438, 274] on select "All activities Bookings / Attendances Communications Notes Failed SMSes Grading…" at bounding box center [1438, 265] width 167 height 28
select select "ConversationLogEntry"
click at [1355, 251] on select "All activities Bookings / Attendances Communications Notes Failed SMSes Grading…" at bounding box center [1438, 265] width 167 height 28
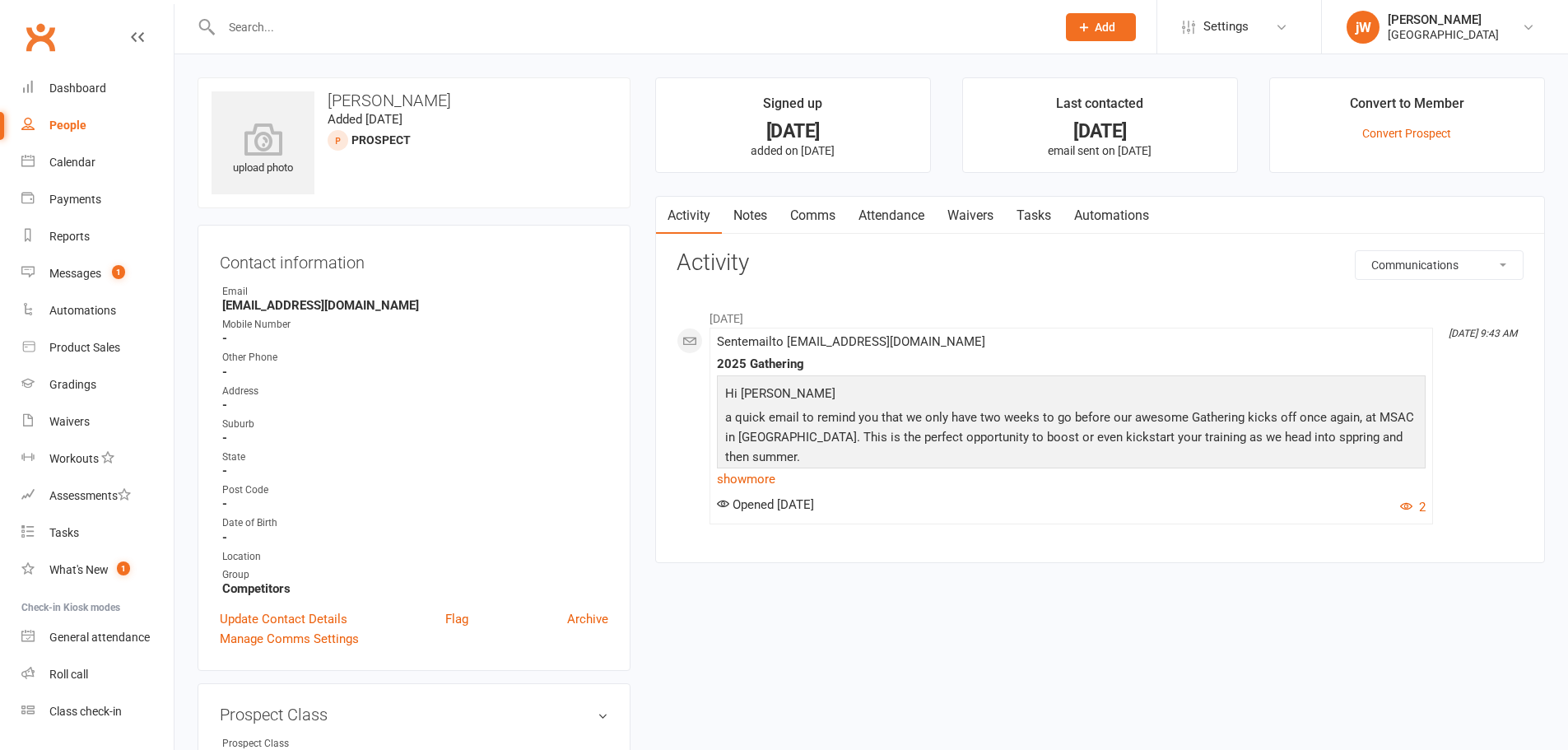
click at [391, 30] on input "text" at bounding box center [630, 27] width 828 height 23
paste input "[EMAIL_ADDRESS][DOMAIN_NAME]"
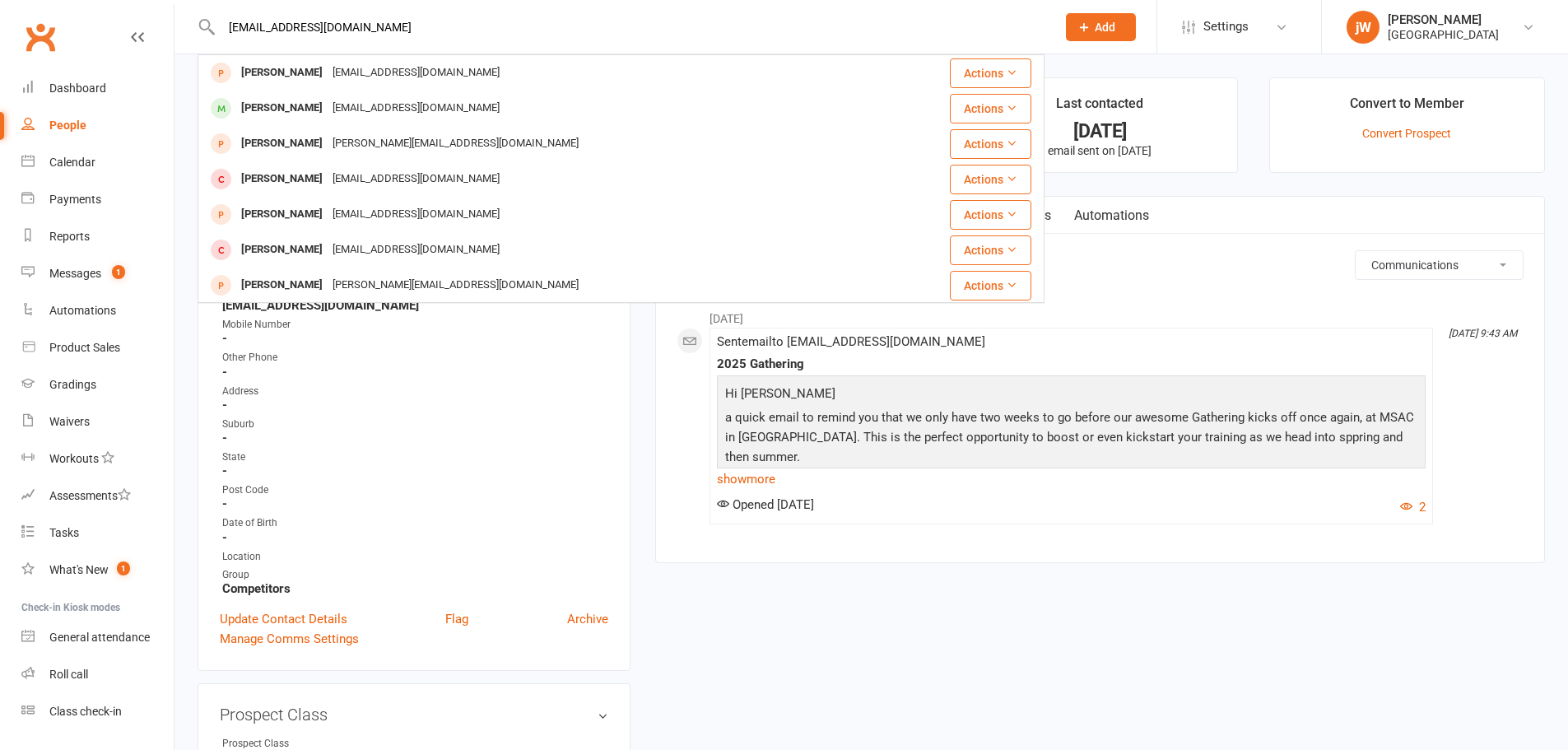
type input "[EMAIL_ADDRESS][DOMAIN_NAME]"
click at [467, 109] on div "[PERSON_NAME] [EMAIL_ADDRESS][DOMAIN_NAME]" at bounding box center [550, 108] width 702 height 34
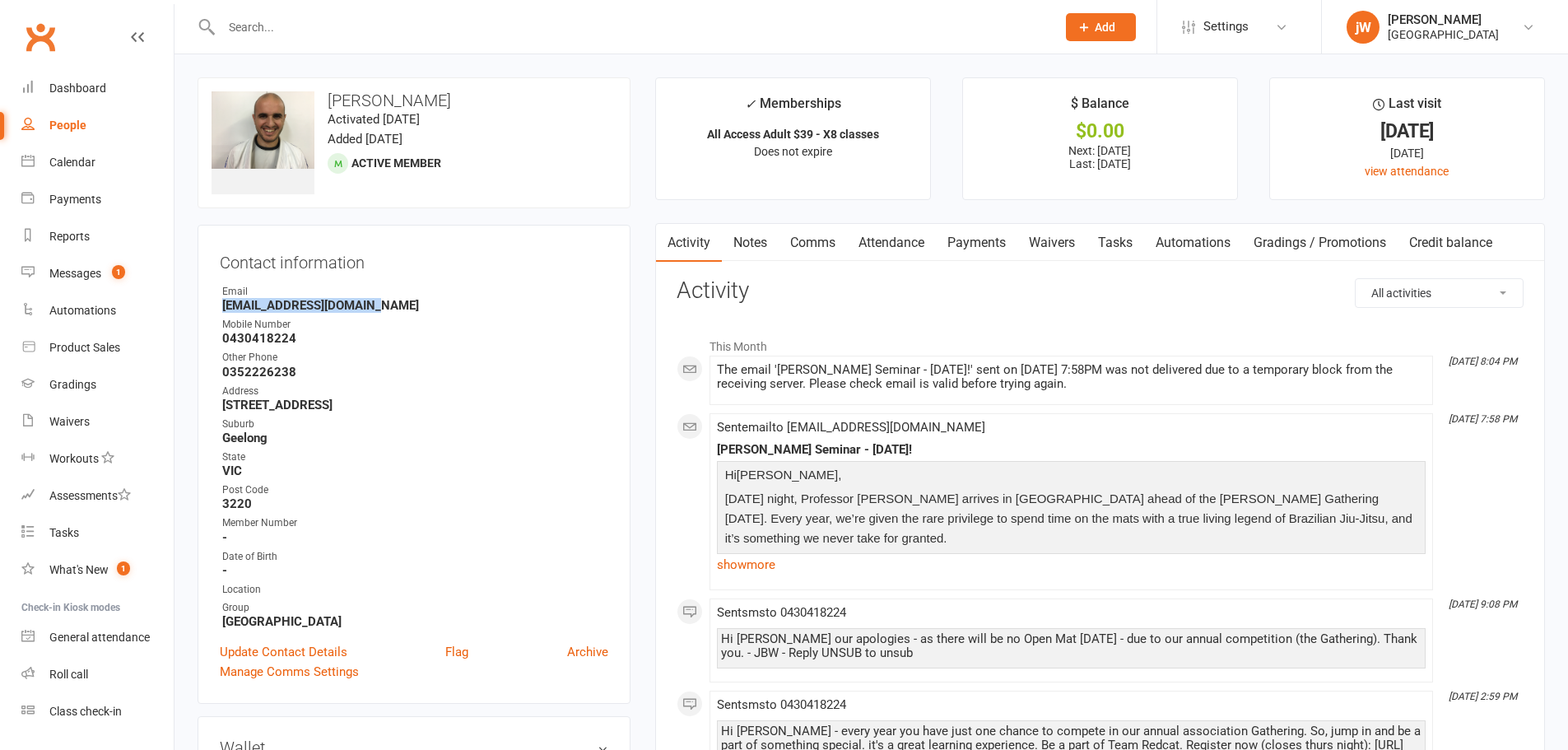
drag, startPoint x: 217, startPoint y: 309, endPoint x: 388, endPoint y: 300, distance: 170.6
click at [388, 300] on div "Contact information Owner Email [EMAIL_ADDRESS][DOMAIN_NAME] Mobile Number [PHO…" at bounding box center [414, 464] width 433 height 479
copy strong "[EMAIL_ADDRESS][DOMAIN_NAME]"
click at [1425, 41] on div "[GEOGRAPHIC_DATA]" at bounding box center [1442, 34] width 111 height 15
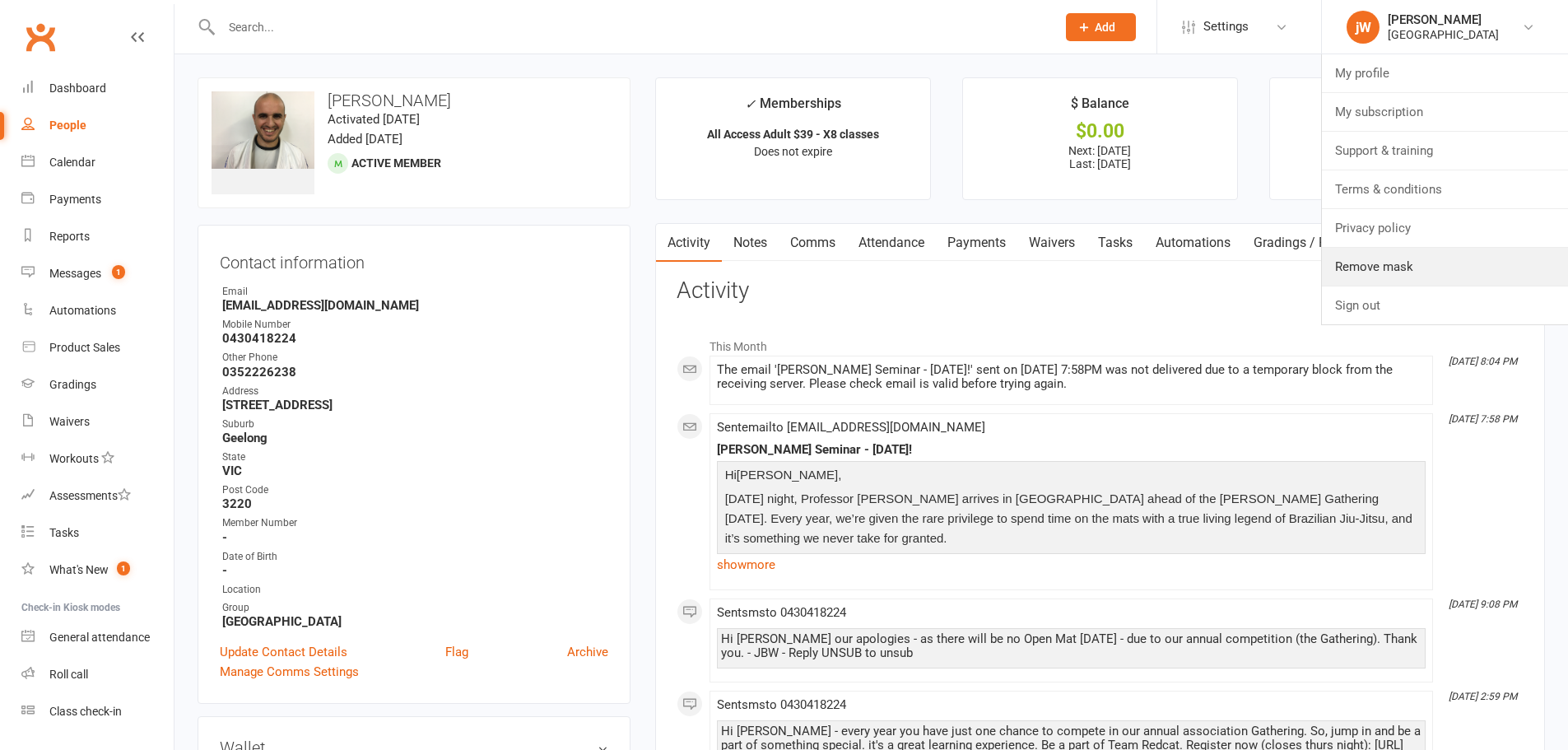
drag, startPoint x: 1397, startPoint y: 259, endPoint x: 1298, endPoint y: 193, distance: 119.1
click at [1397, 259] on link "Remove mask" at bounding box center [1445, 267] width 246 height 38
